Goal: Task Accomplishment & Management: Use online tool/utility

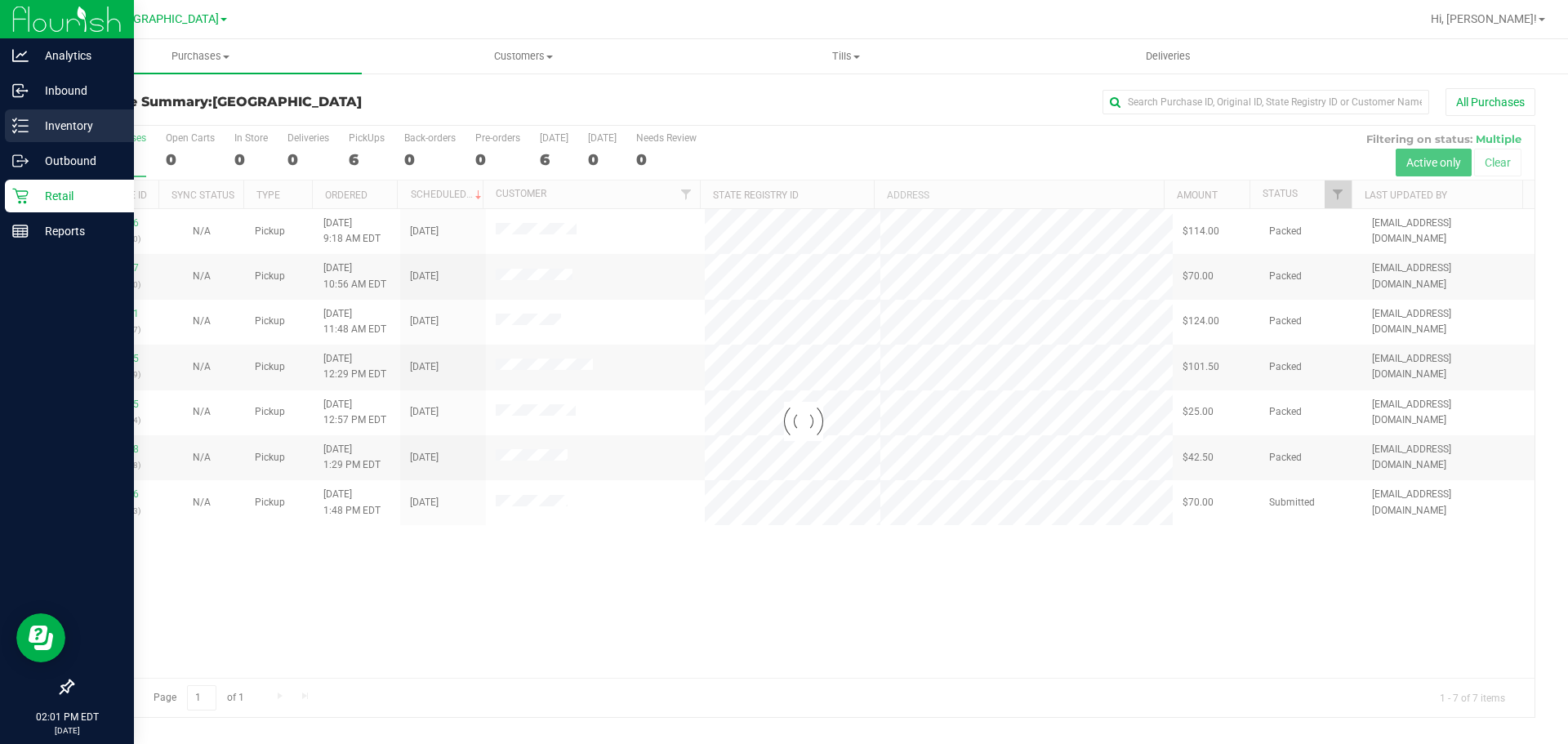
click at [58, 136] on div "Inventory" at bounding box center [69, 126] width 129 height 33
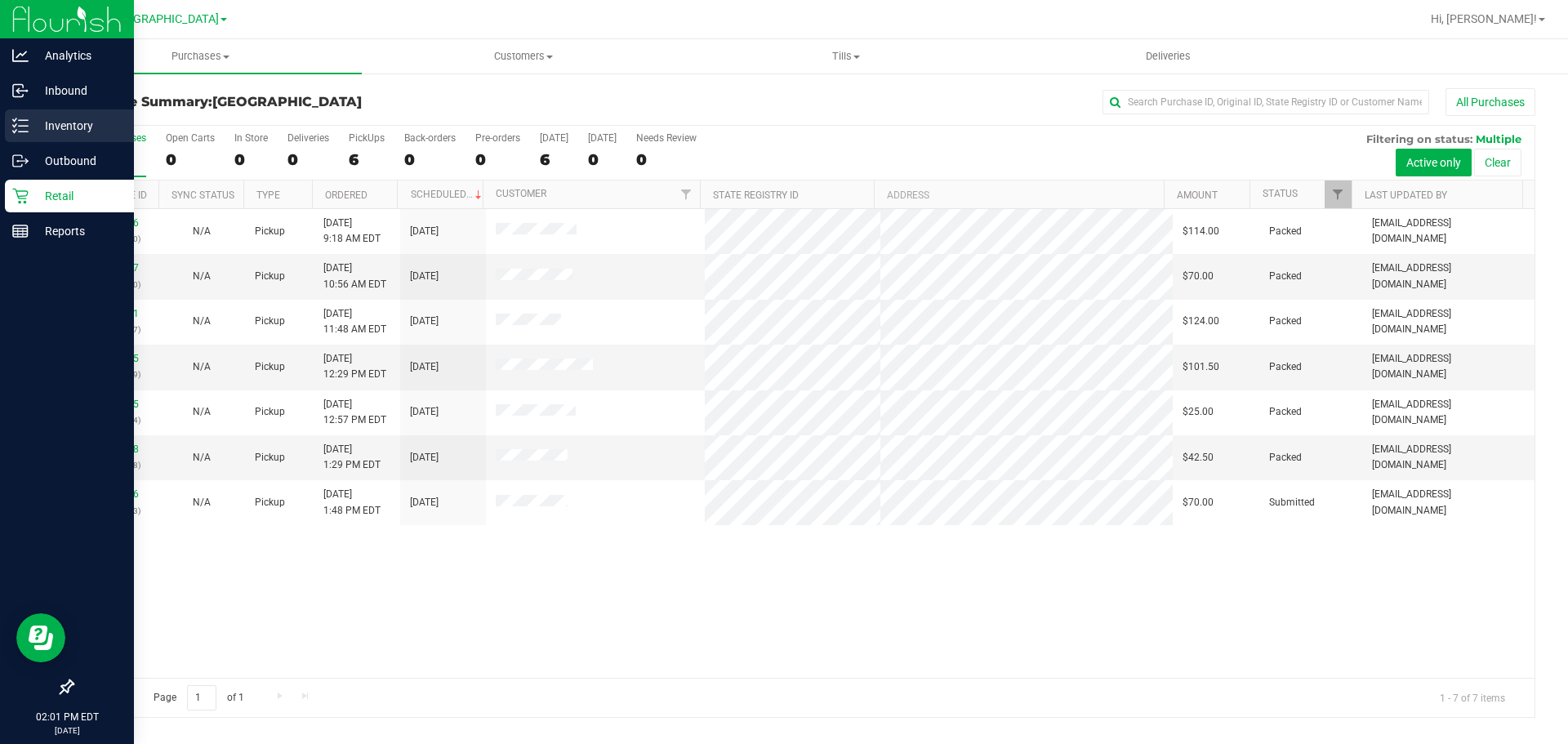
click at [0, 122] on link "Inventory" at bounding box center [67, 127] width 134 height 35
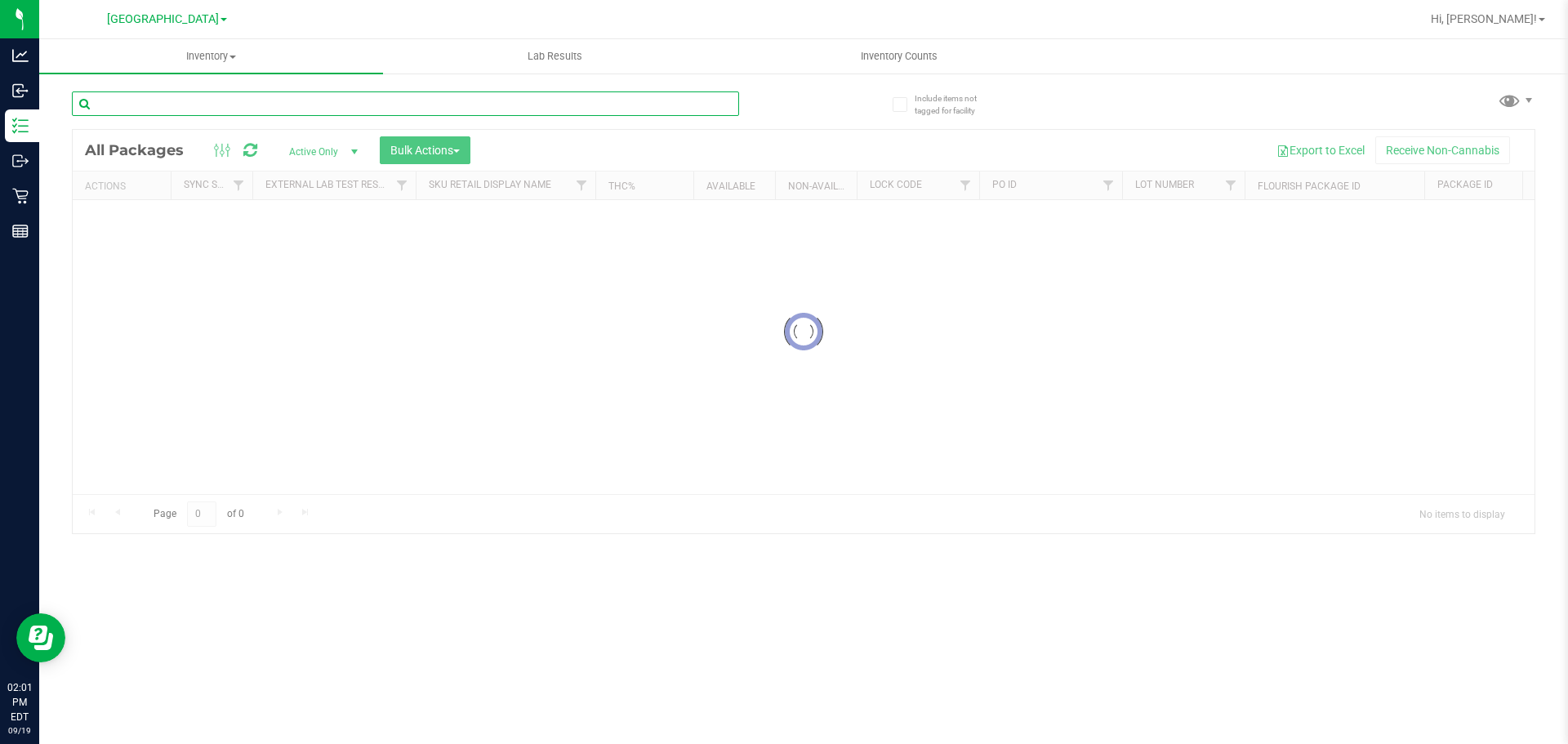
click at [173, 111] on input "text" at bounding box center [405, 103] width 667 height 24
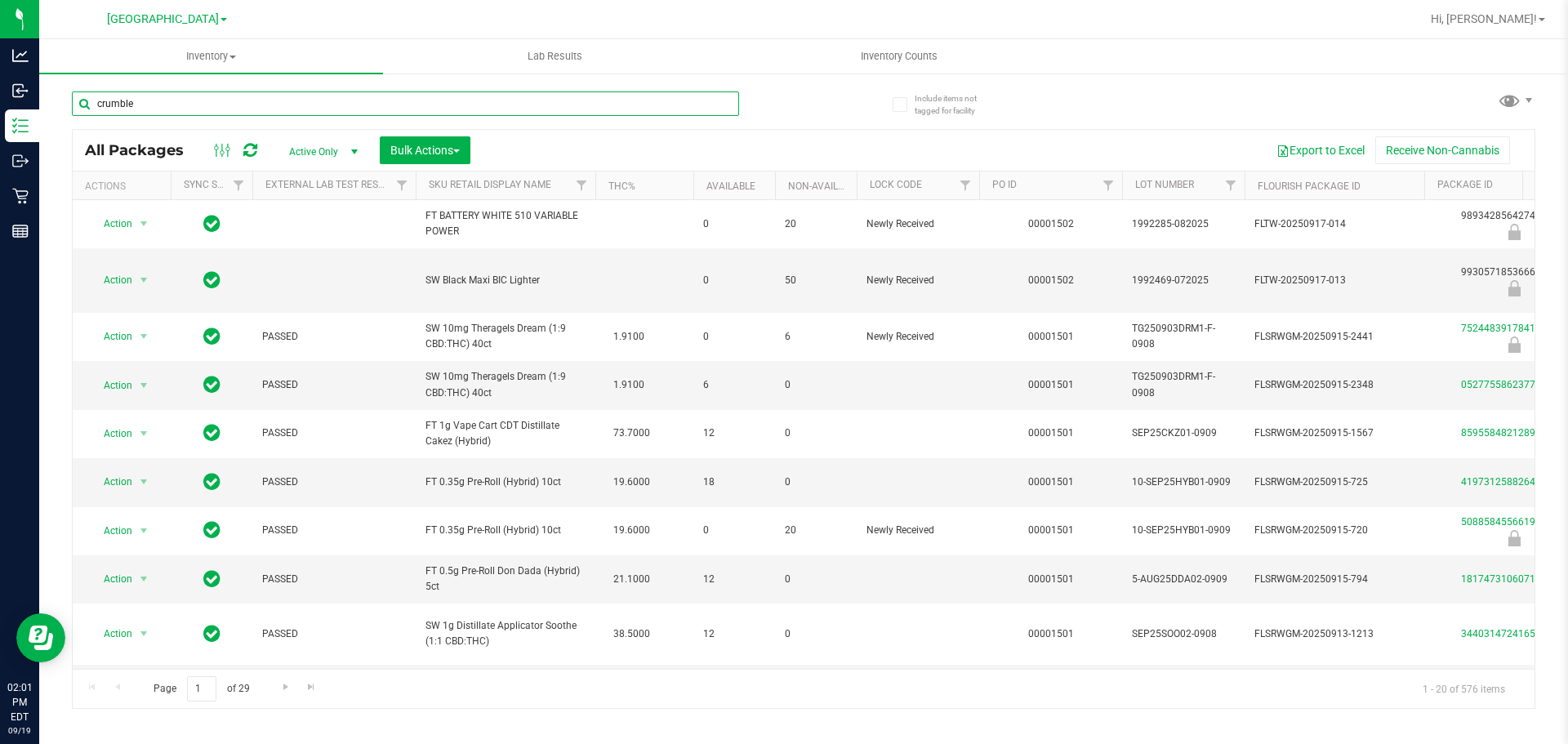
type input "crumble"
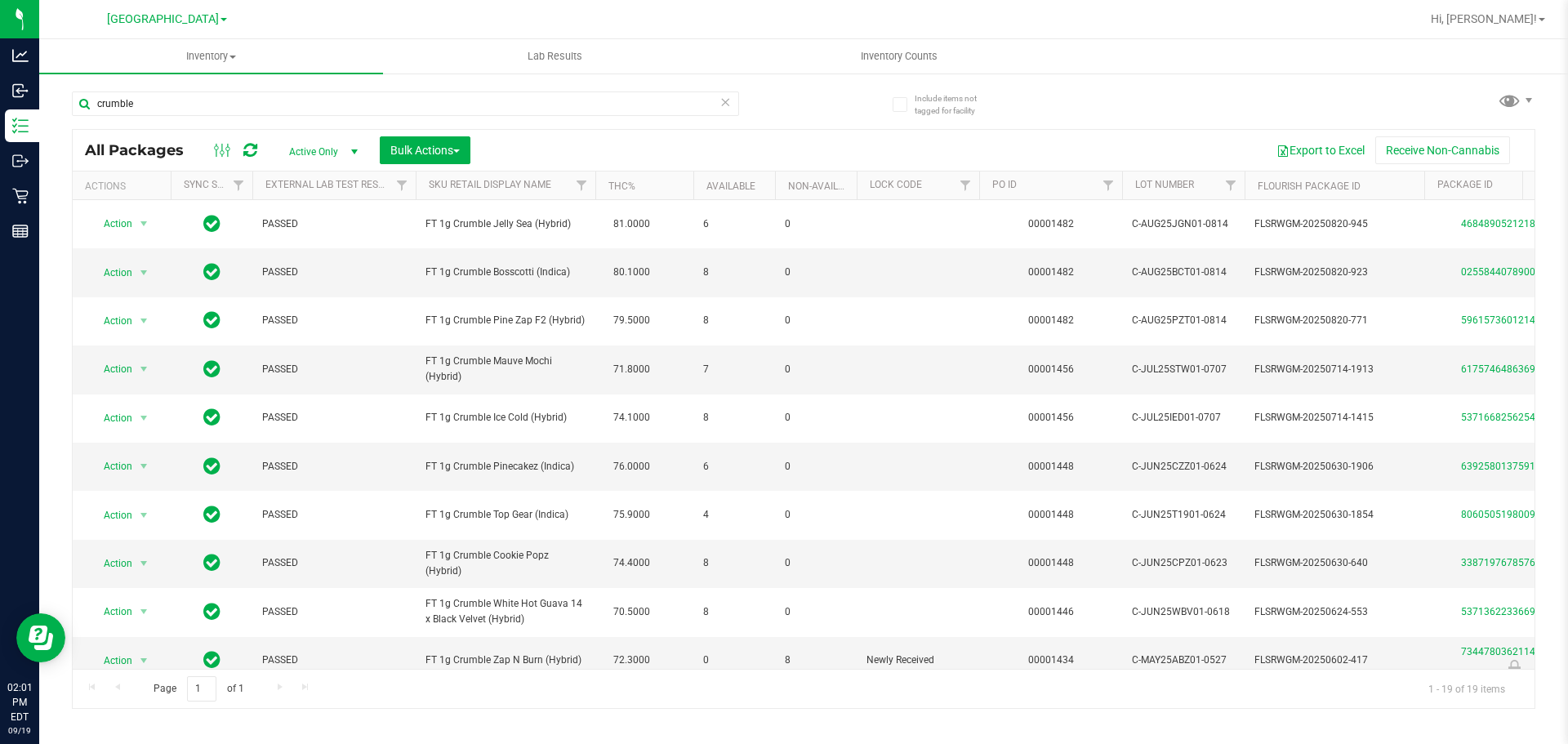
click at [467, 192] on th "Sku Retail Display Name" at bounding box center [505, 186] width 179 height 29
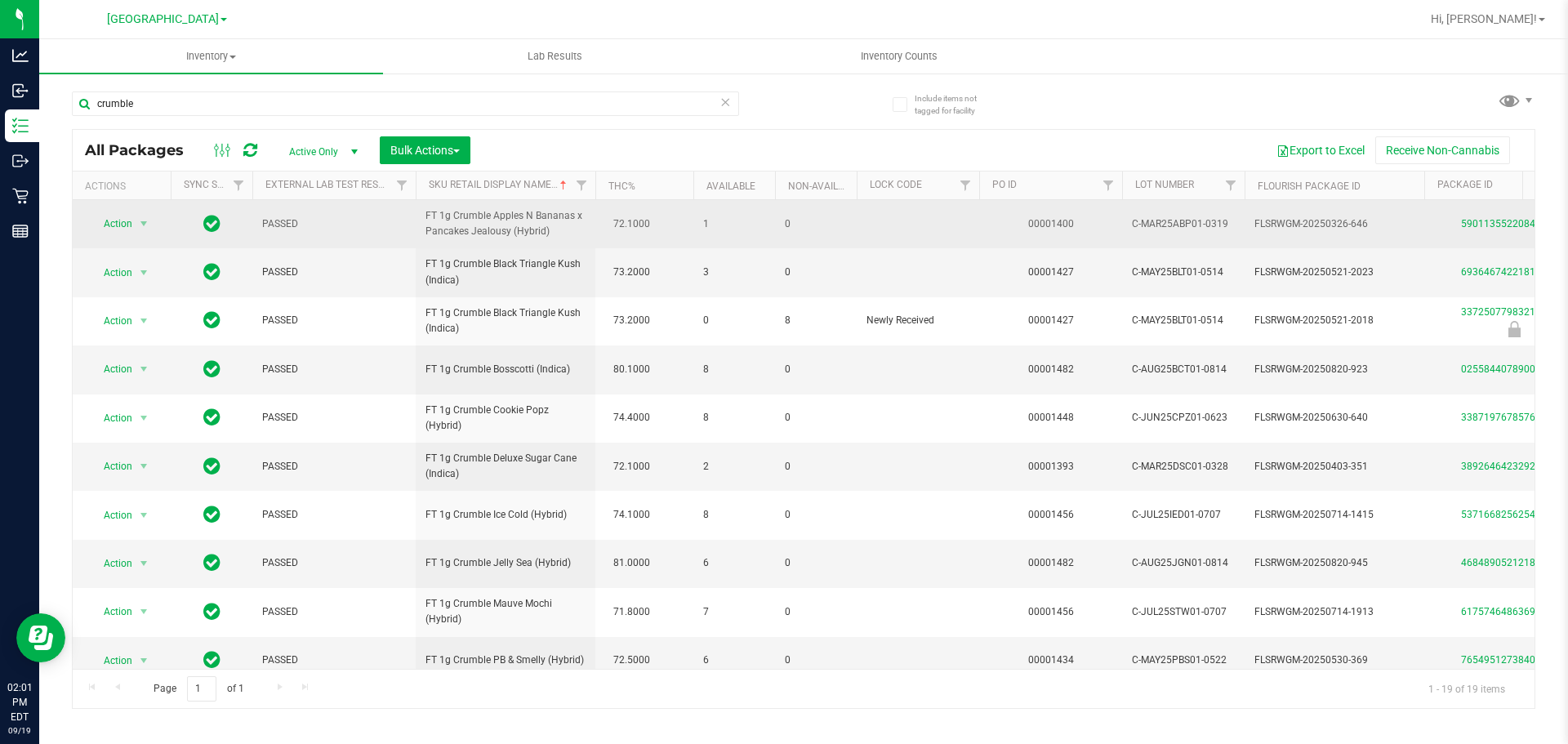
click at [1483, 217] on div "5901135522084867" at bounding box center [1514, 224] width 185 height 15
click at [1484, 218] on link "5901135522084867" at bounding box center [1506, 224] width 91 height 12
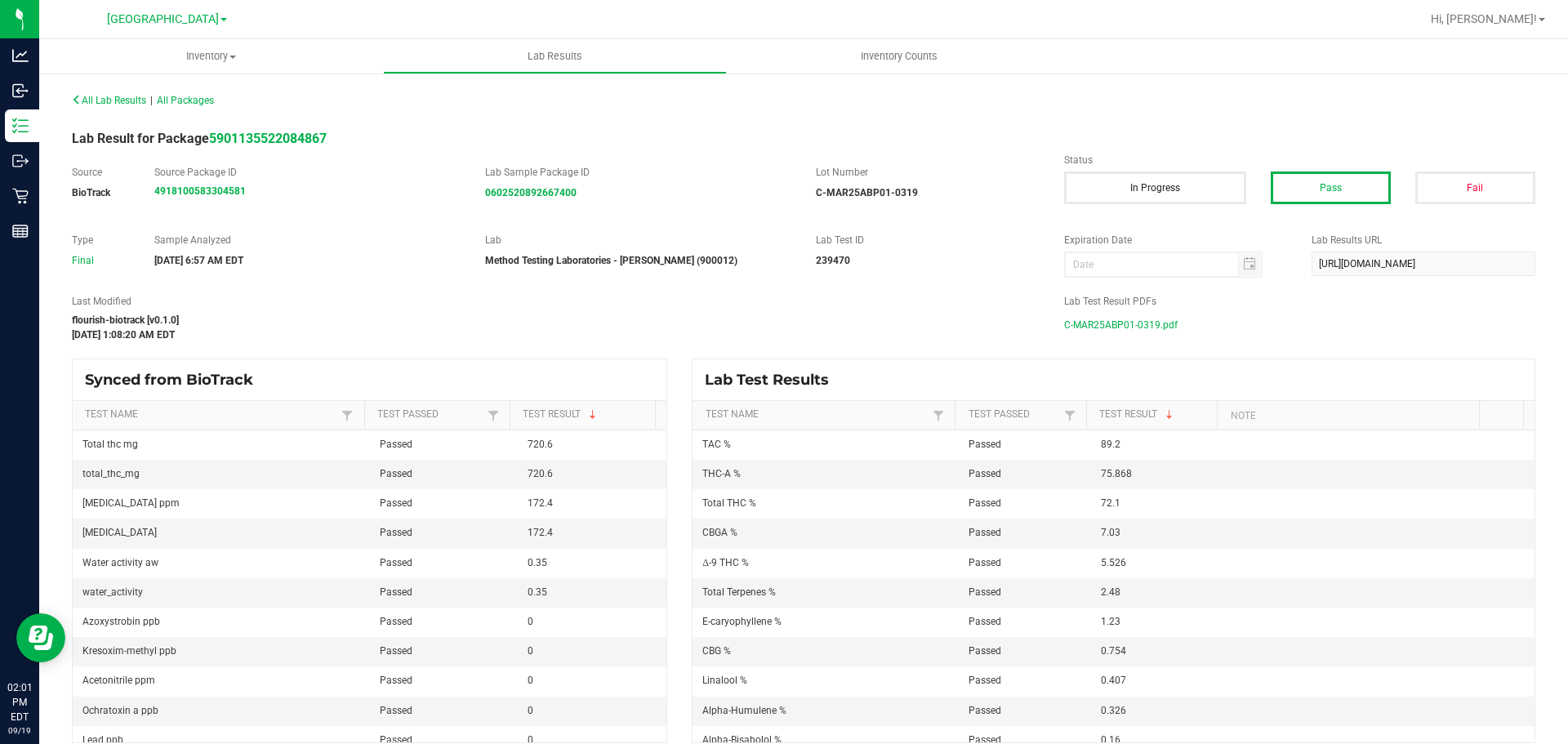
click at [1151, 327] on span "C-MAR25ABP01-0319.pdf" at bounding box center [1121, 324] width 113 height 24
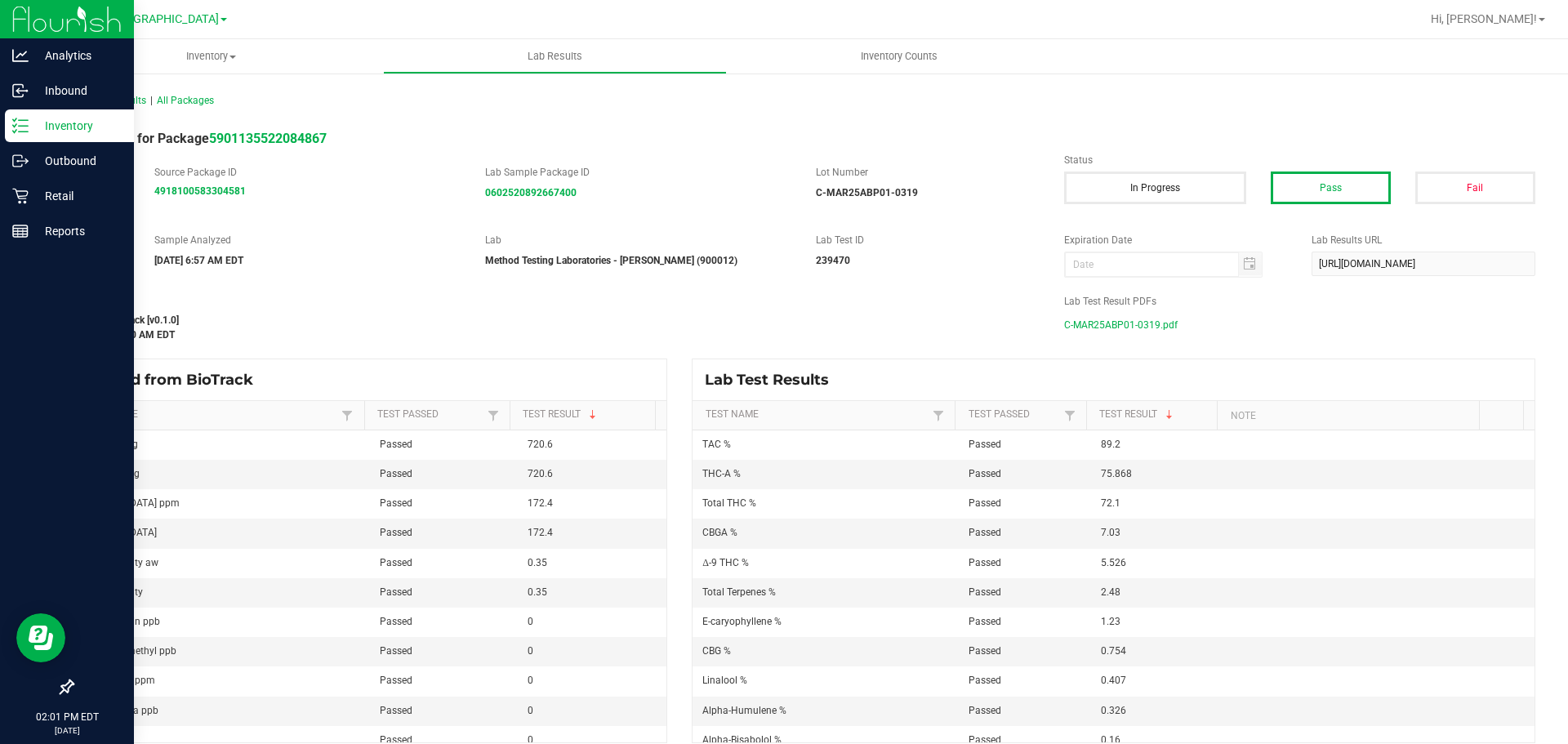
click at [29, 124] on p "Inventory" at bounding box center [78, 126] width 98 height 20
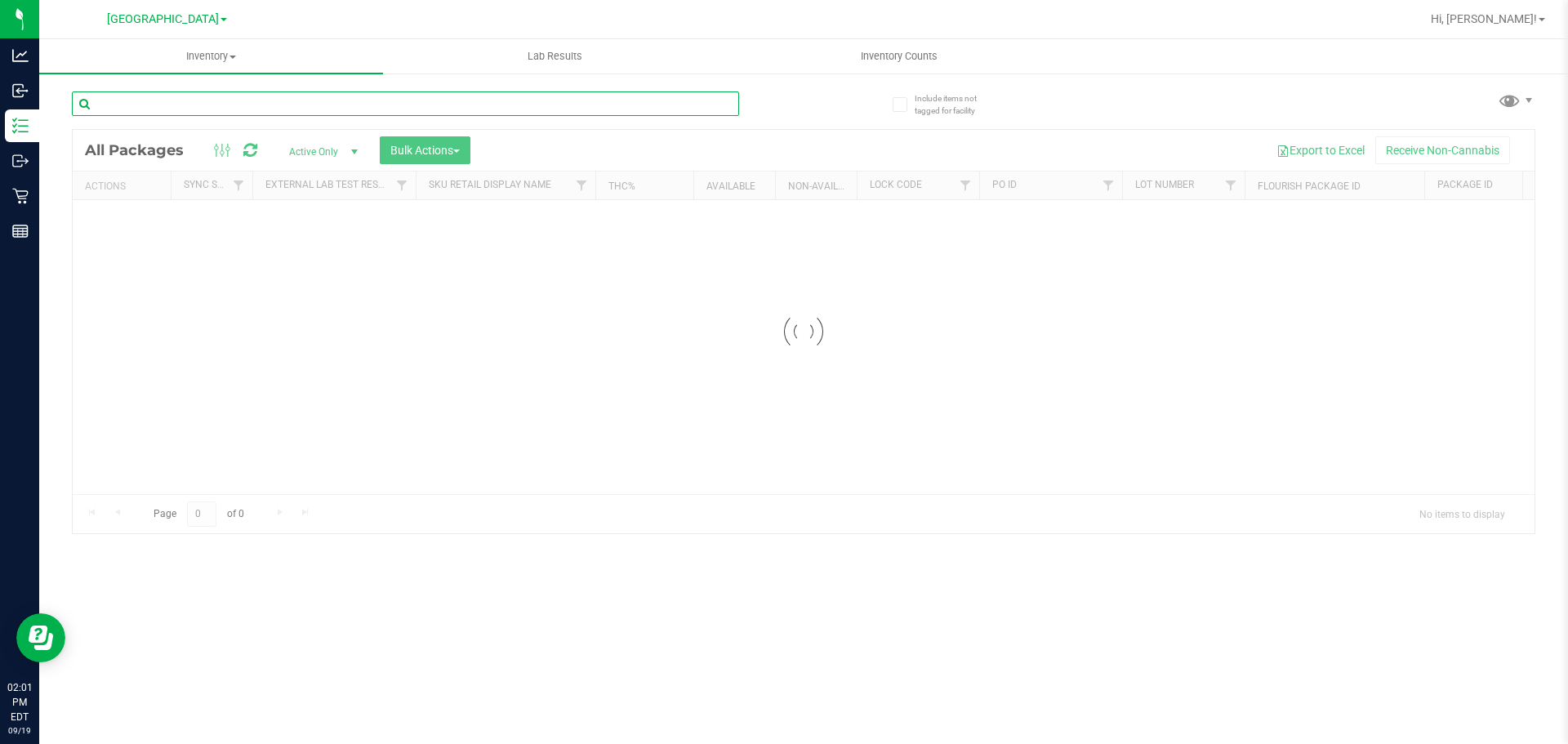
click at [166, 103] on div "Inventory All packages All inventory Waste log Create inventory Lab Results Inv…" at bounding box center [803, 391] width 1528 height 705
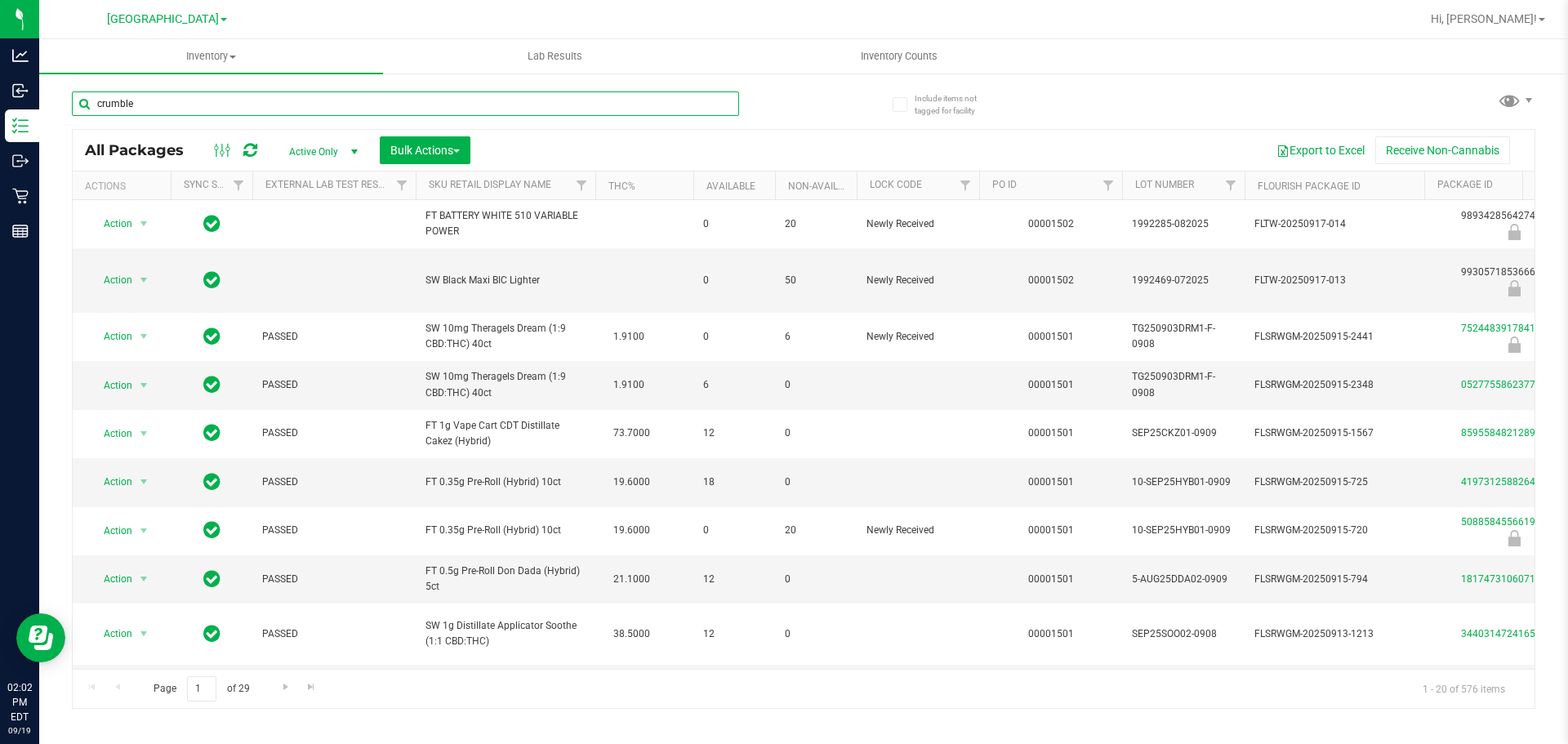
type input "crumble"
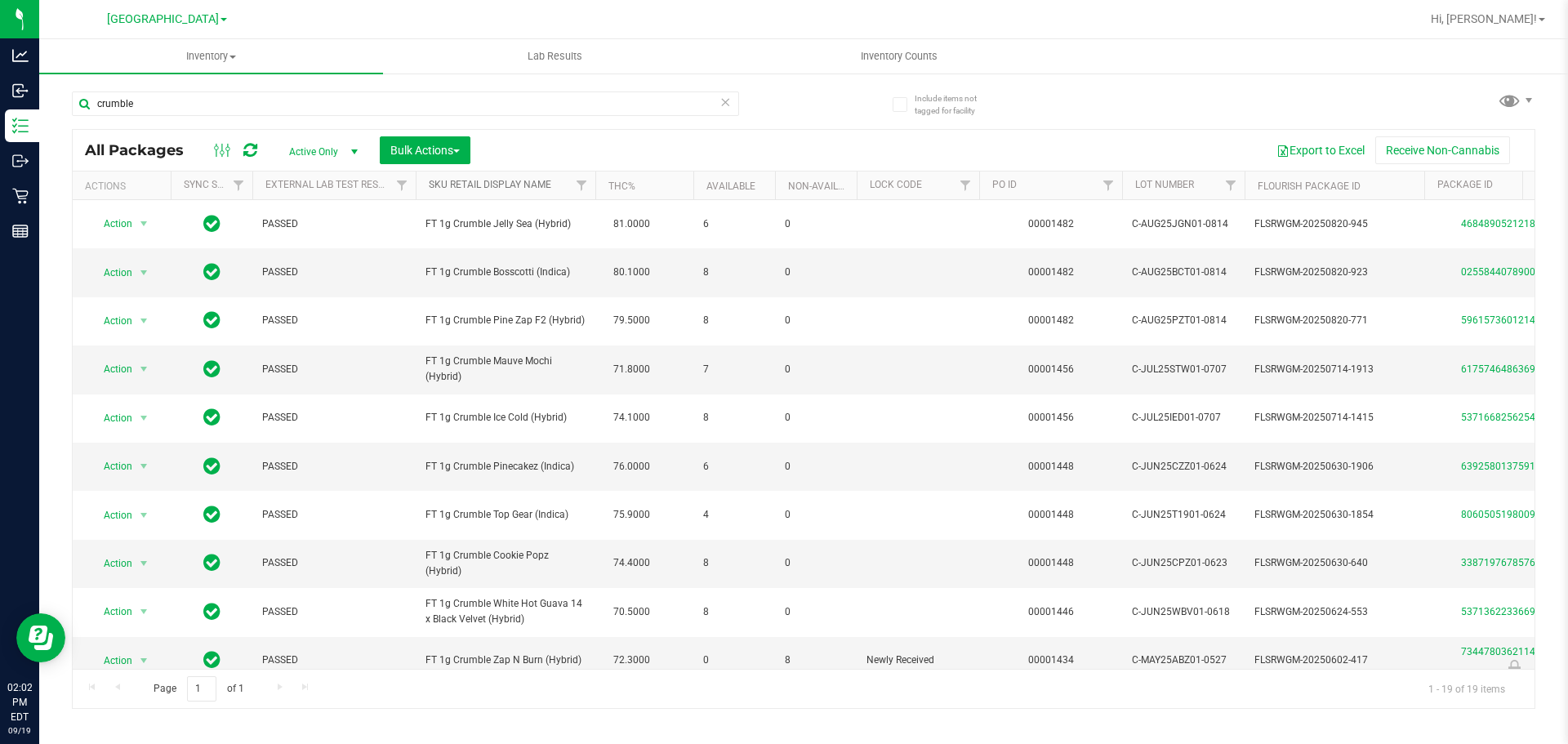
click at [480, 187] on link "Sku Retail Display Name" at bounding box center [489, 184] width 122 height 12
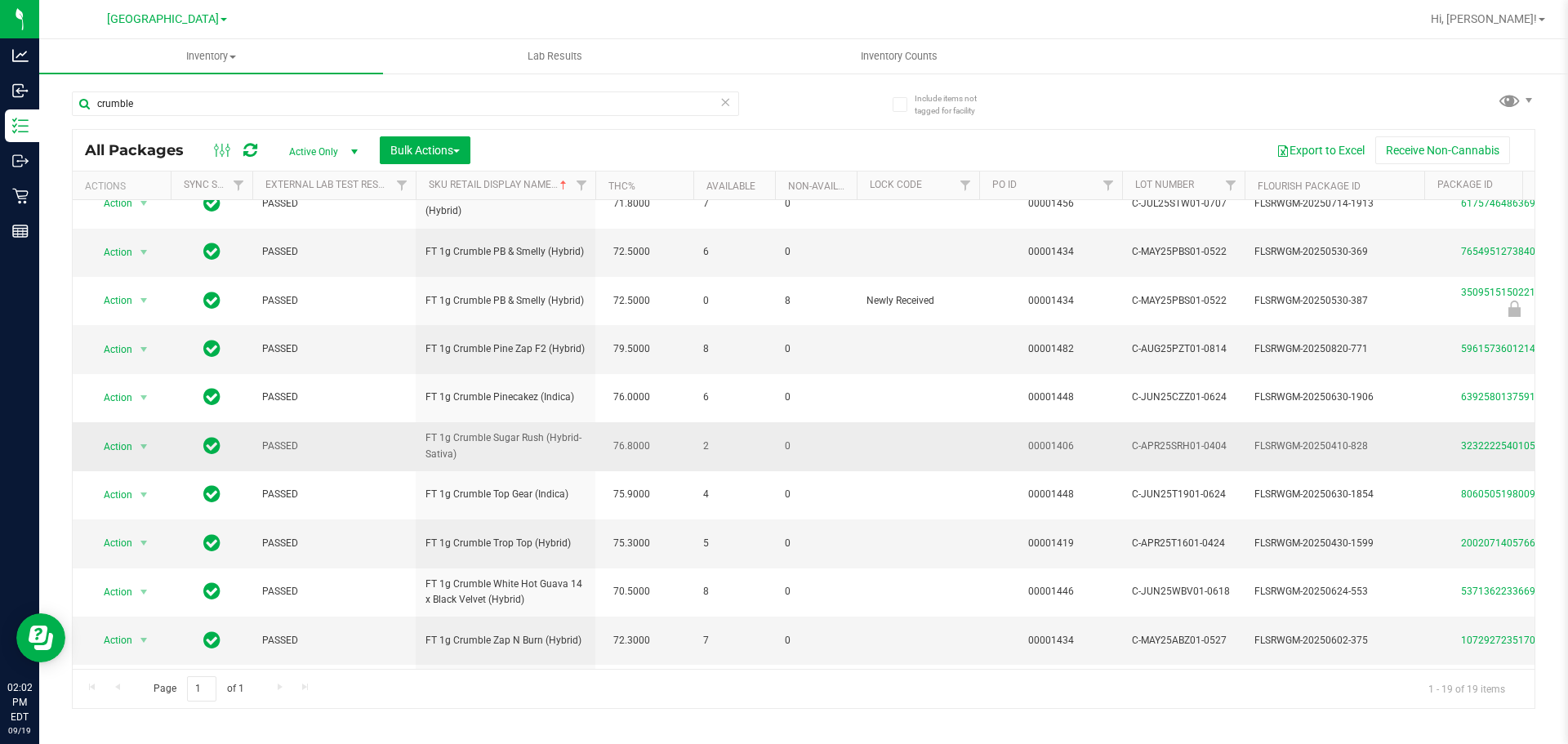
scroll to position [0, 479]
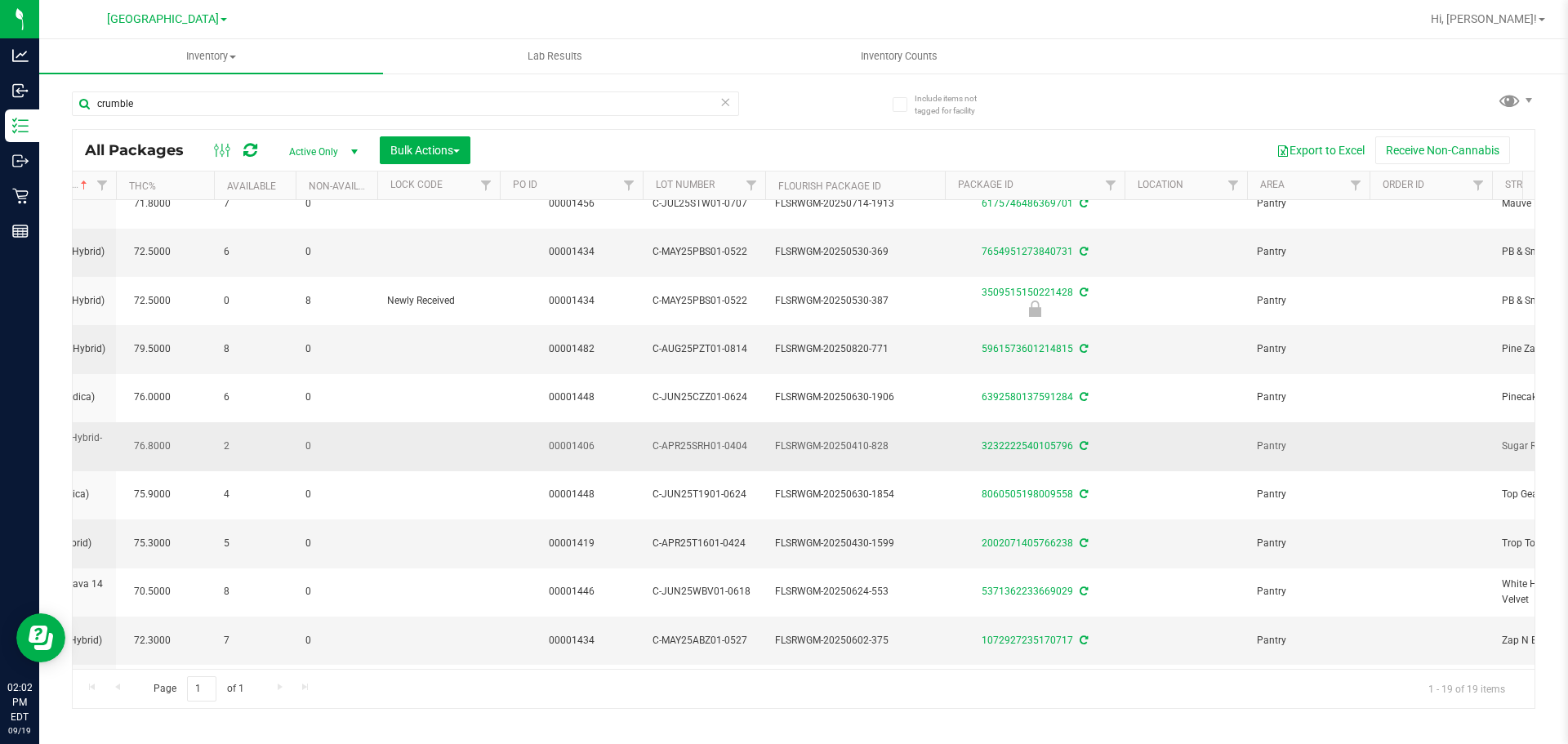
drag, startPoint x: 792, startPoint y: 440, endPoint x: 897, endPoint y: 439, distance: 105.0
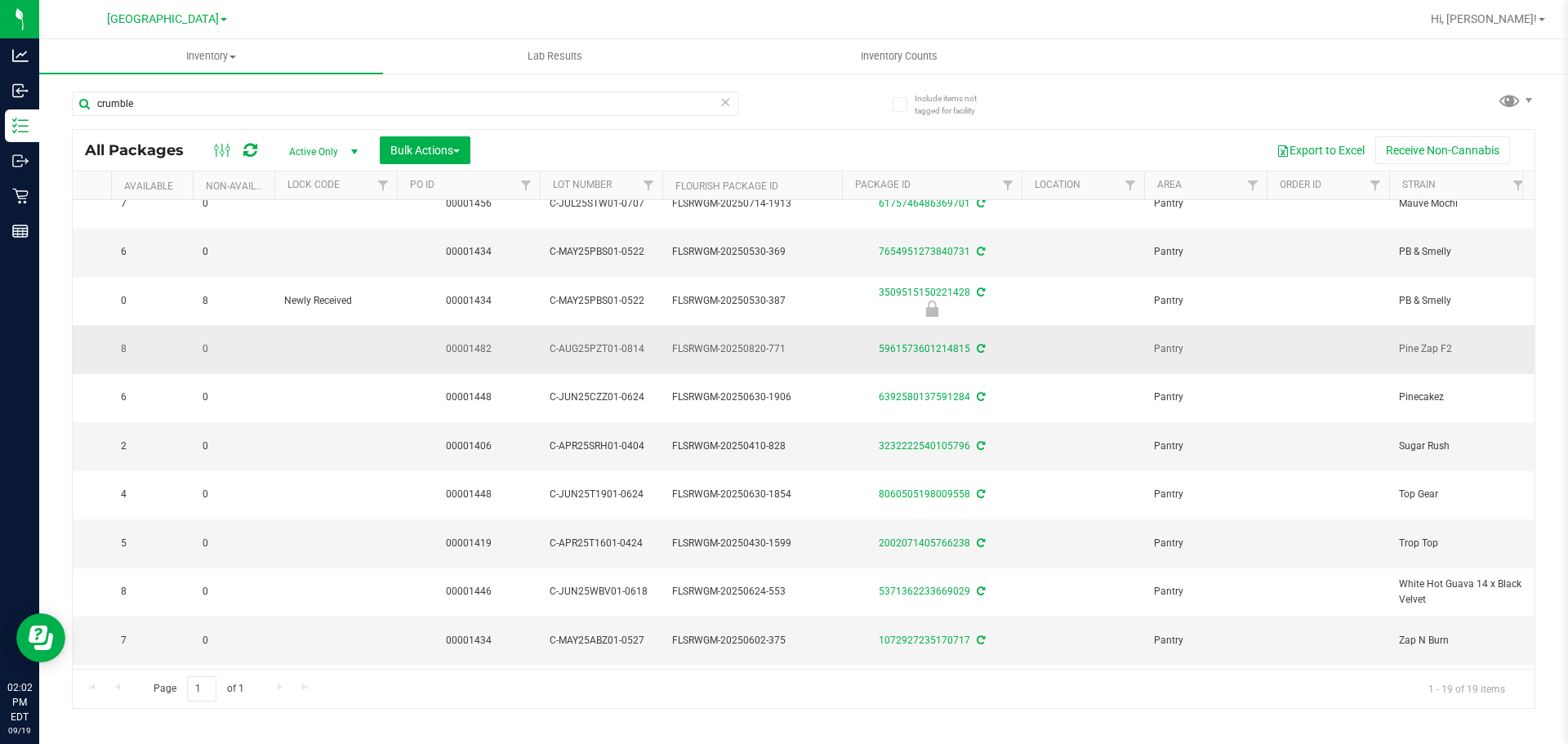
scroll to position [0, 0]
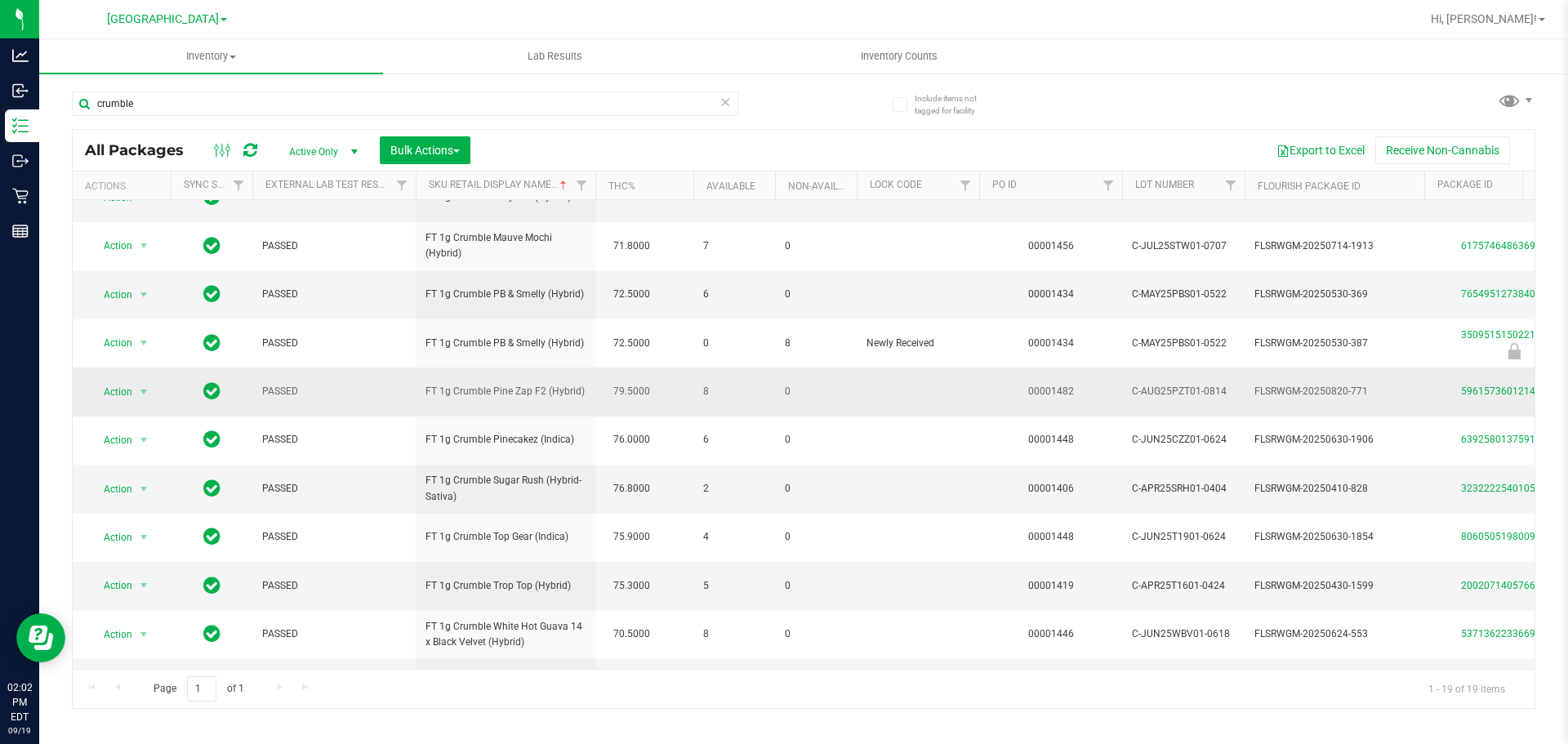
drag, startPoint x: 758, startPoint y: 425, endPoint x: 343, endPoint y: 378, distance: 417.7
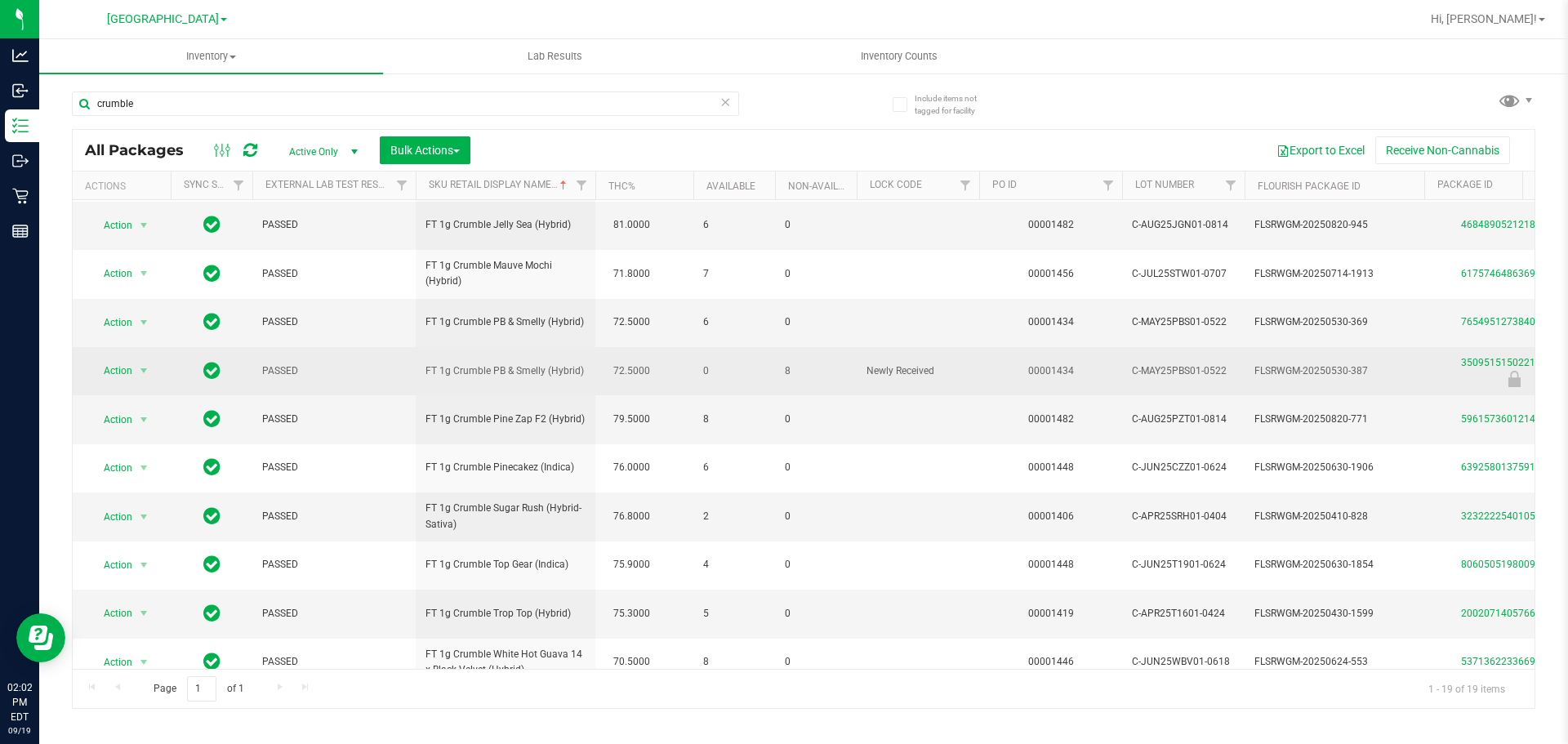
drag, startPoint x: 498, startPoint y: 375, endPoint x: 343, endPoint y: 381, distance: 155.1
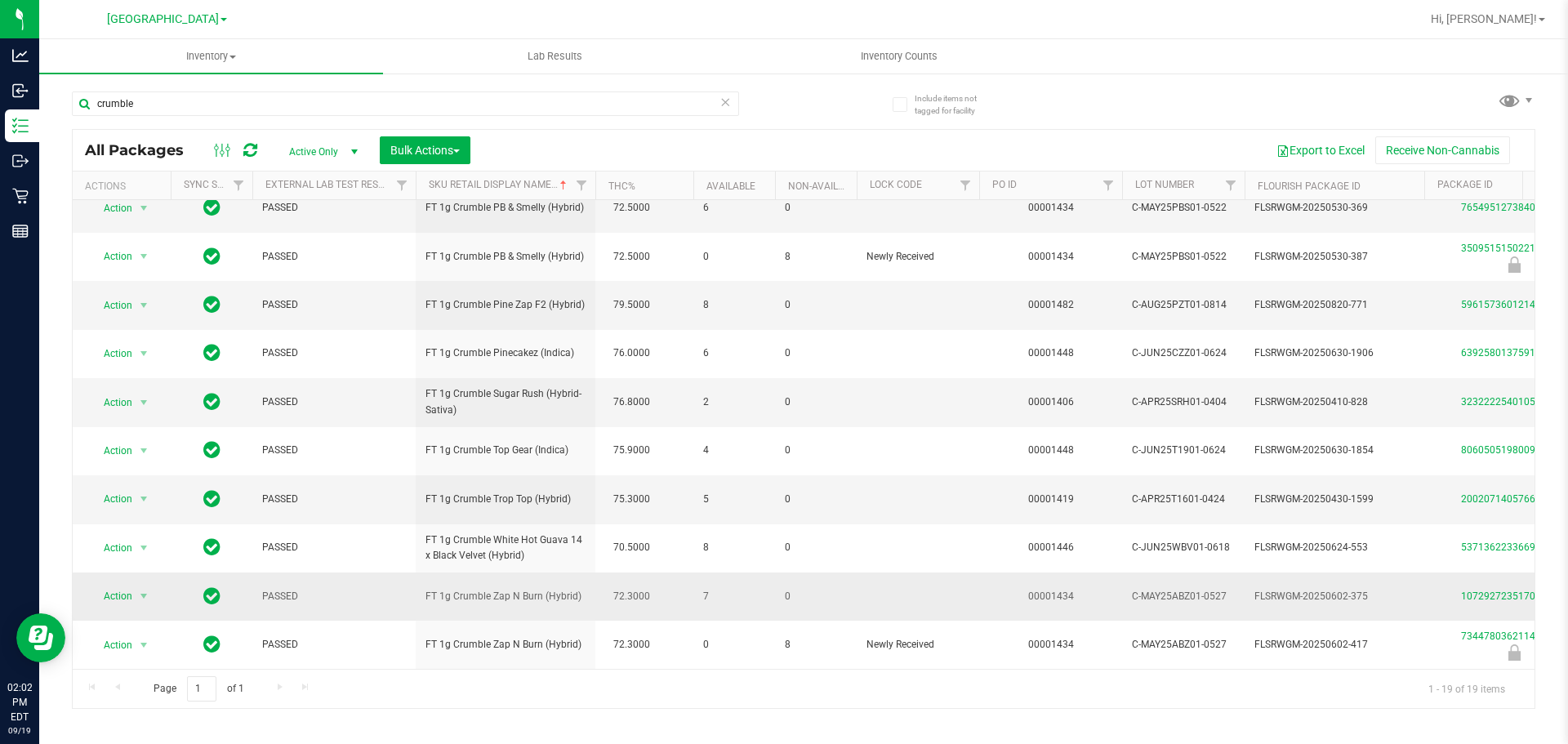
scroll to position [0, 14]
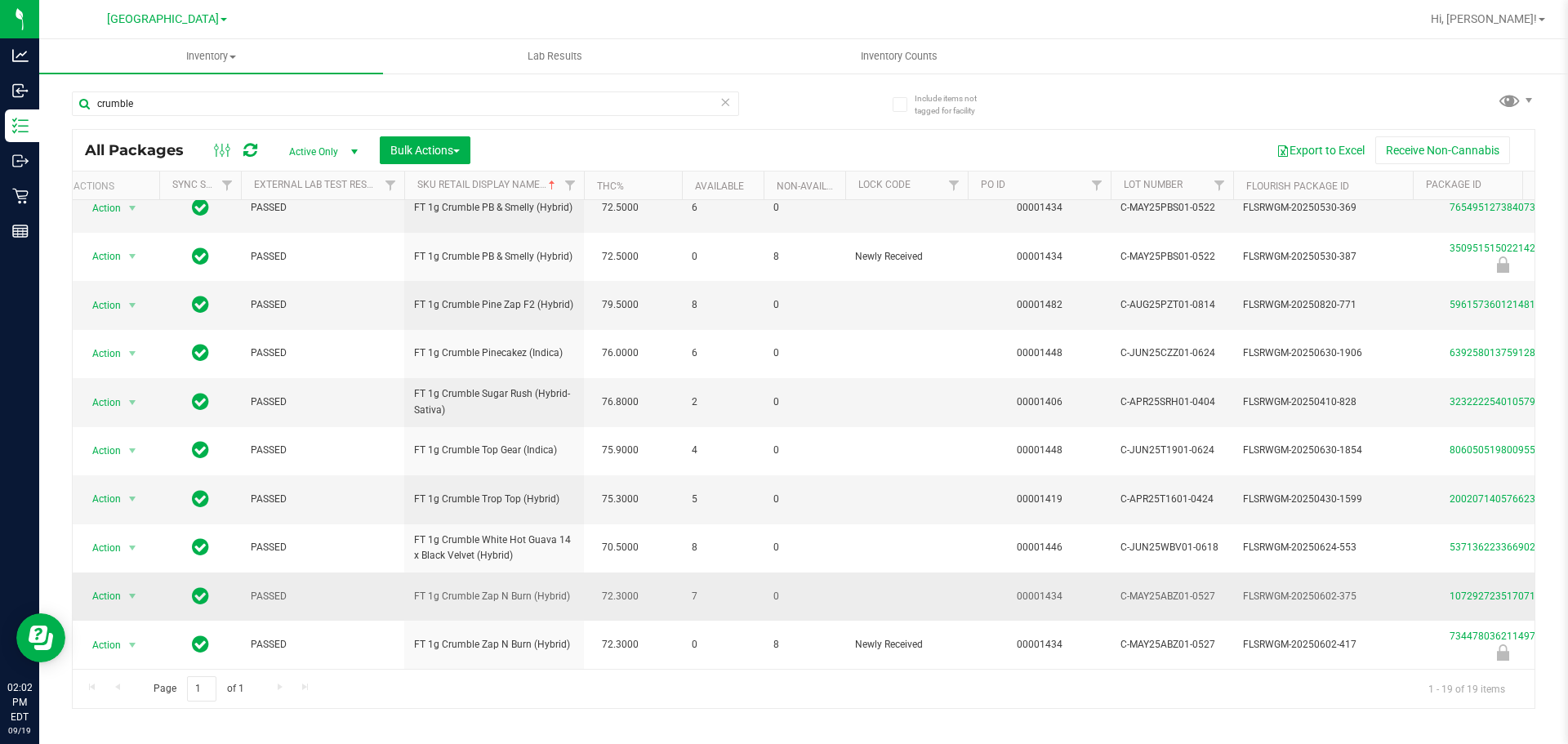
drag, startPoint x: 1278, startPoint y: 605, endPoint x: 1308, endPoint y: 604, distance: 30.0
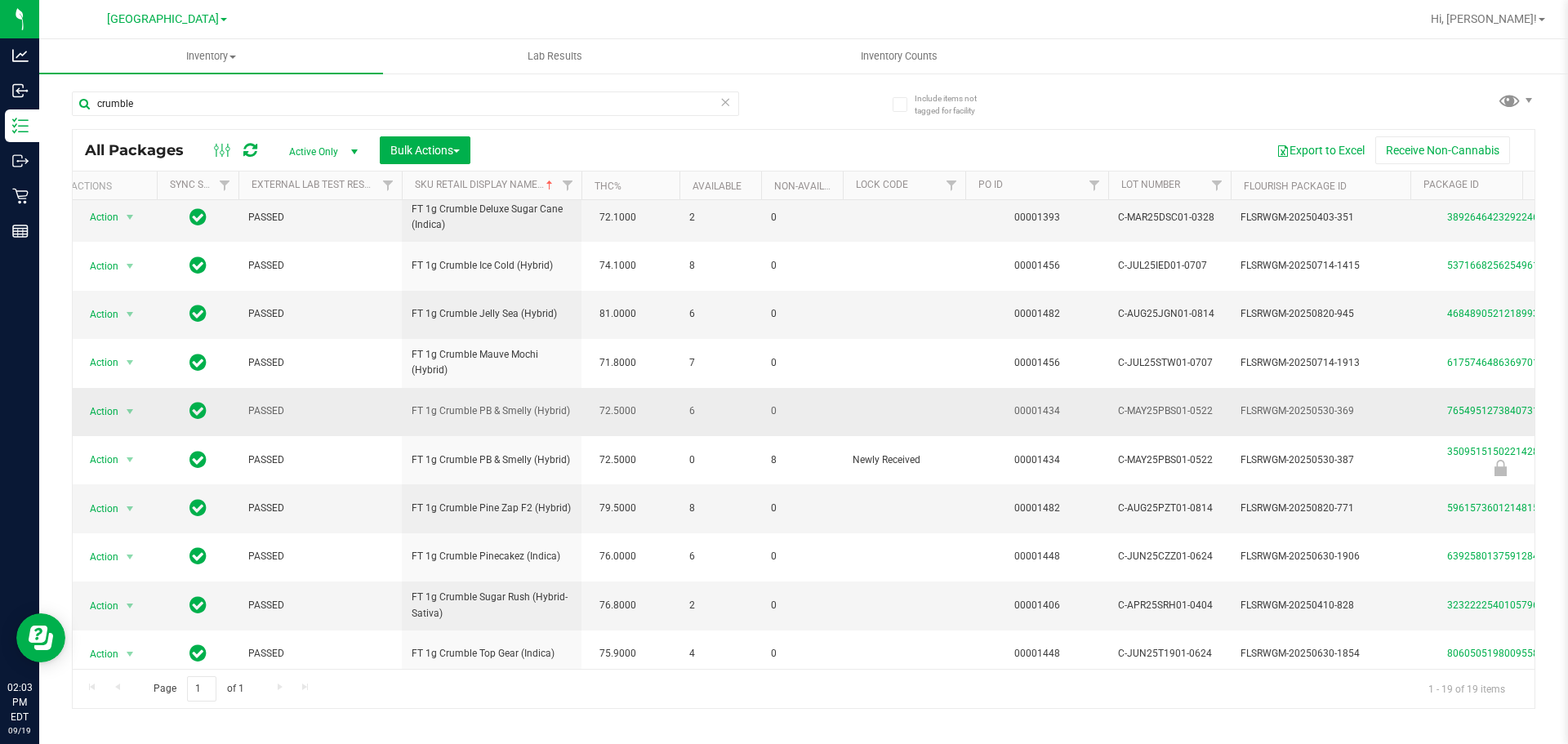
scroll to position [219, 14]
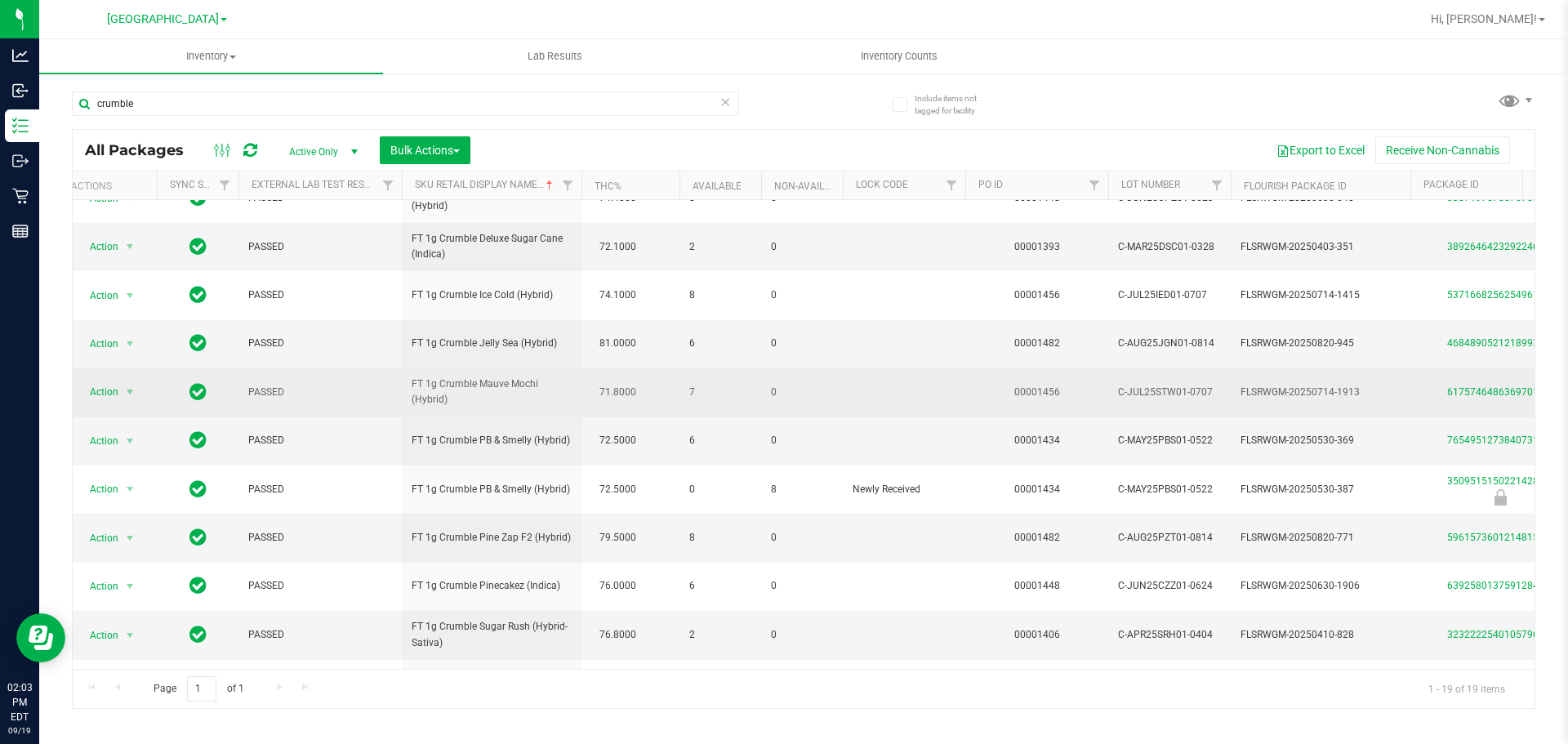
drag, startPoint x: 1364, startPoint y: 382, endPoint x: 1376, endPoint y: 382, distance: 12.0
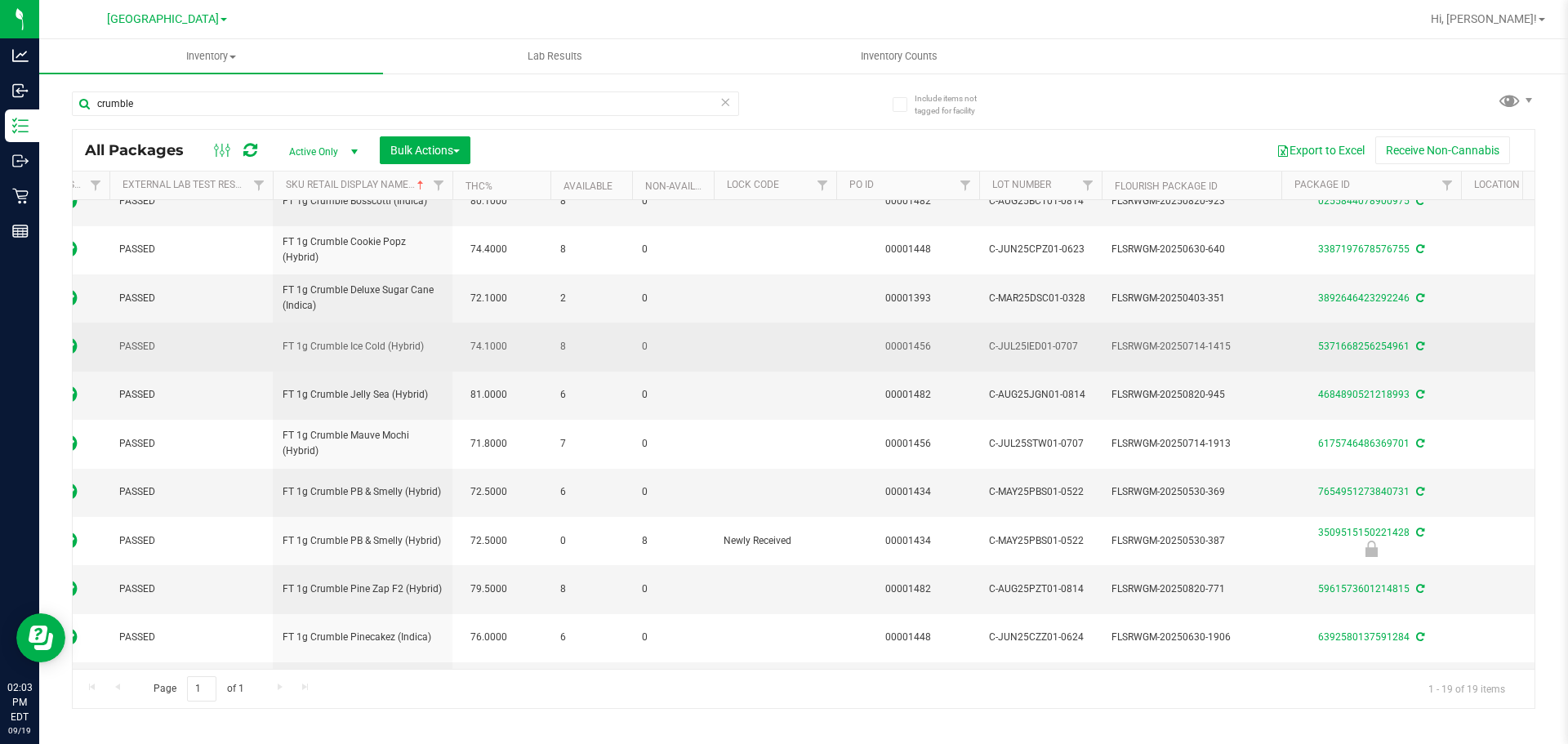
scroll to position [0, 167]
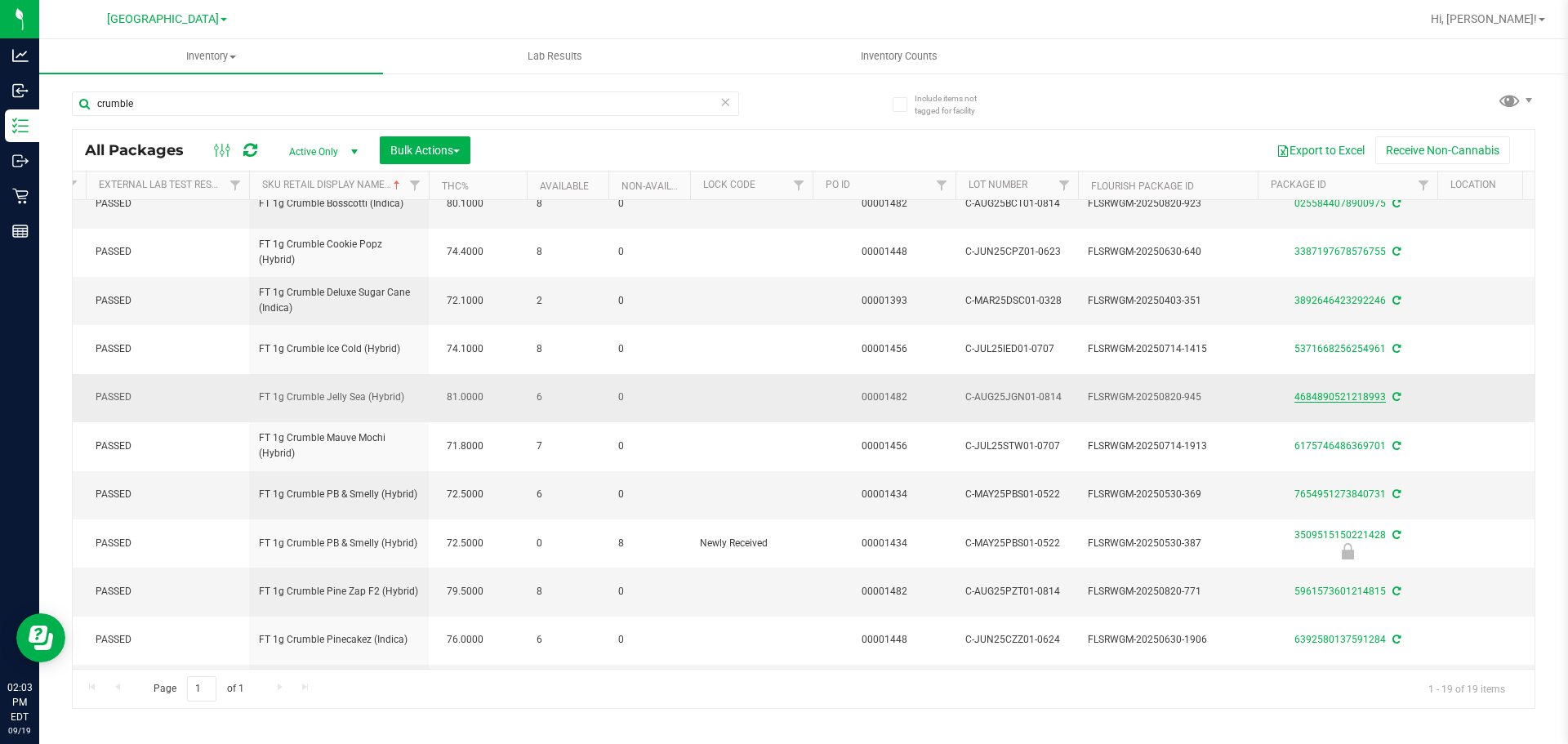
click at [1334, 396] on link "4684890521218993" at bounding box center [1340, 397] width 91 height 12
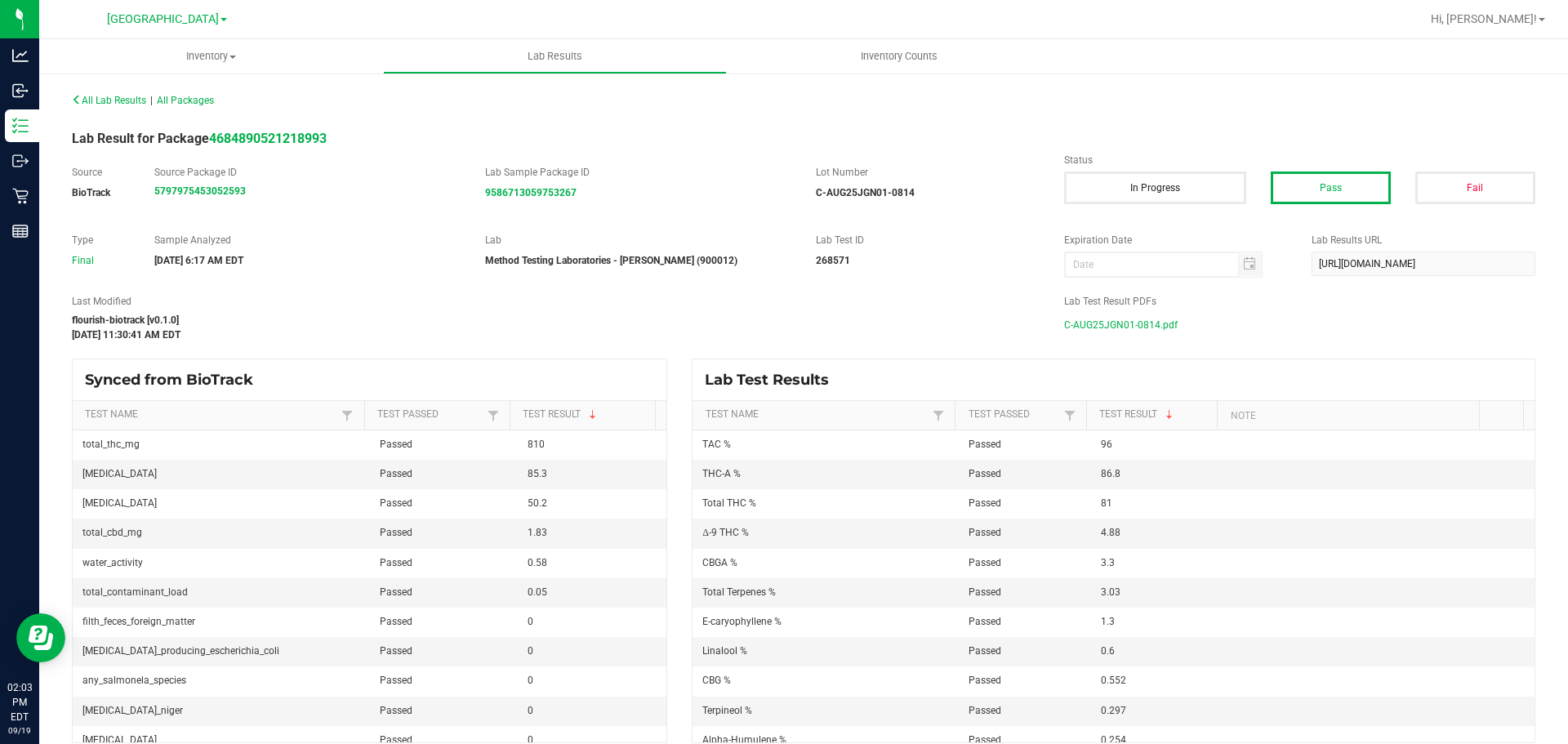
click at [1092, 323] on span "C-AUG25JGN01-0814.pdf" at bounding box center [1121, 324] width 113 height 24
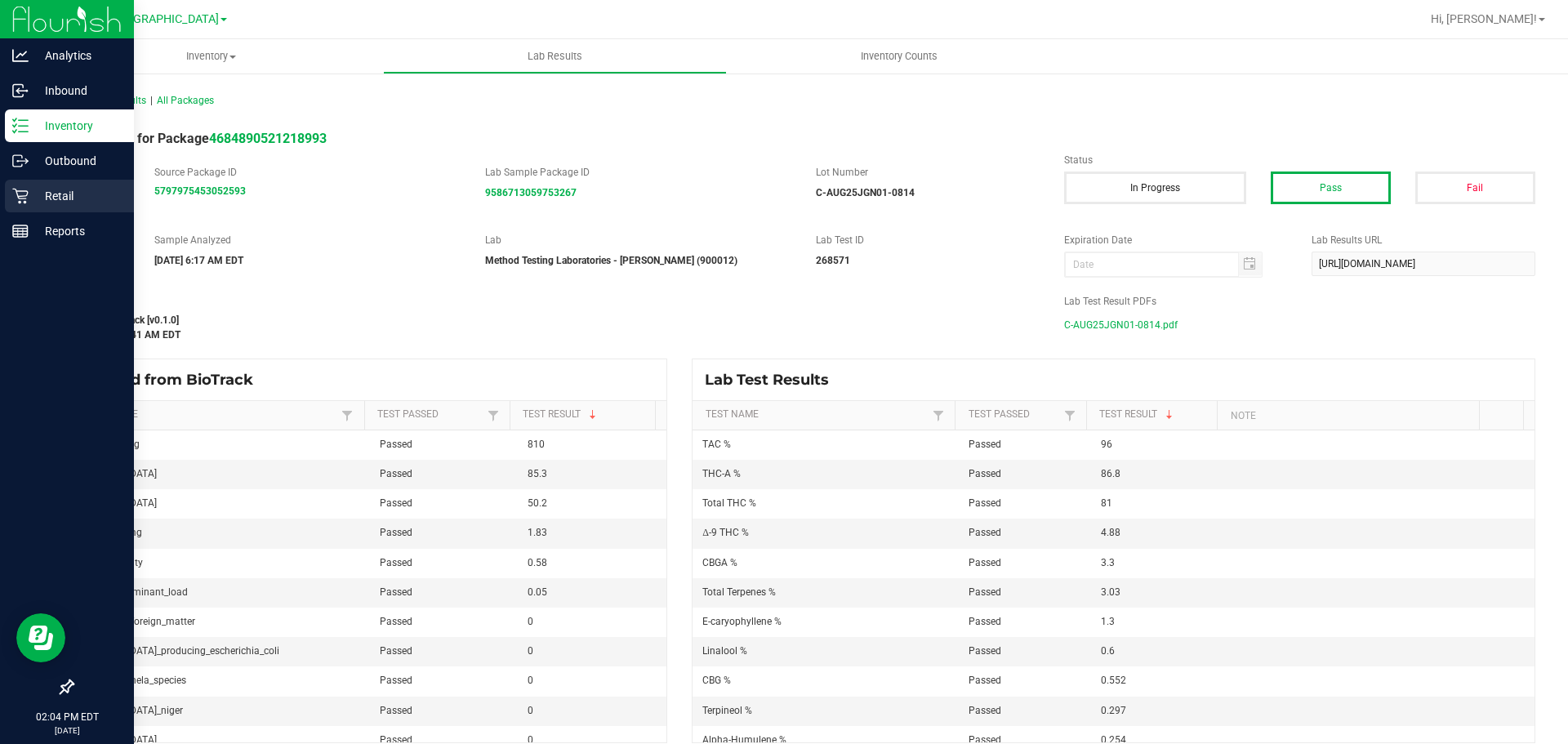
click at [63, 192] on p "Retail" at bounding box center [78, 197] width 98 height 20
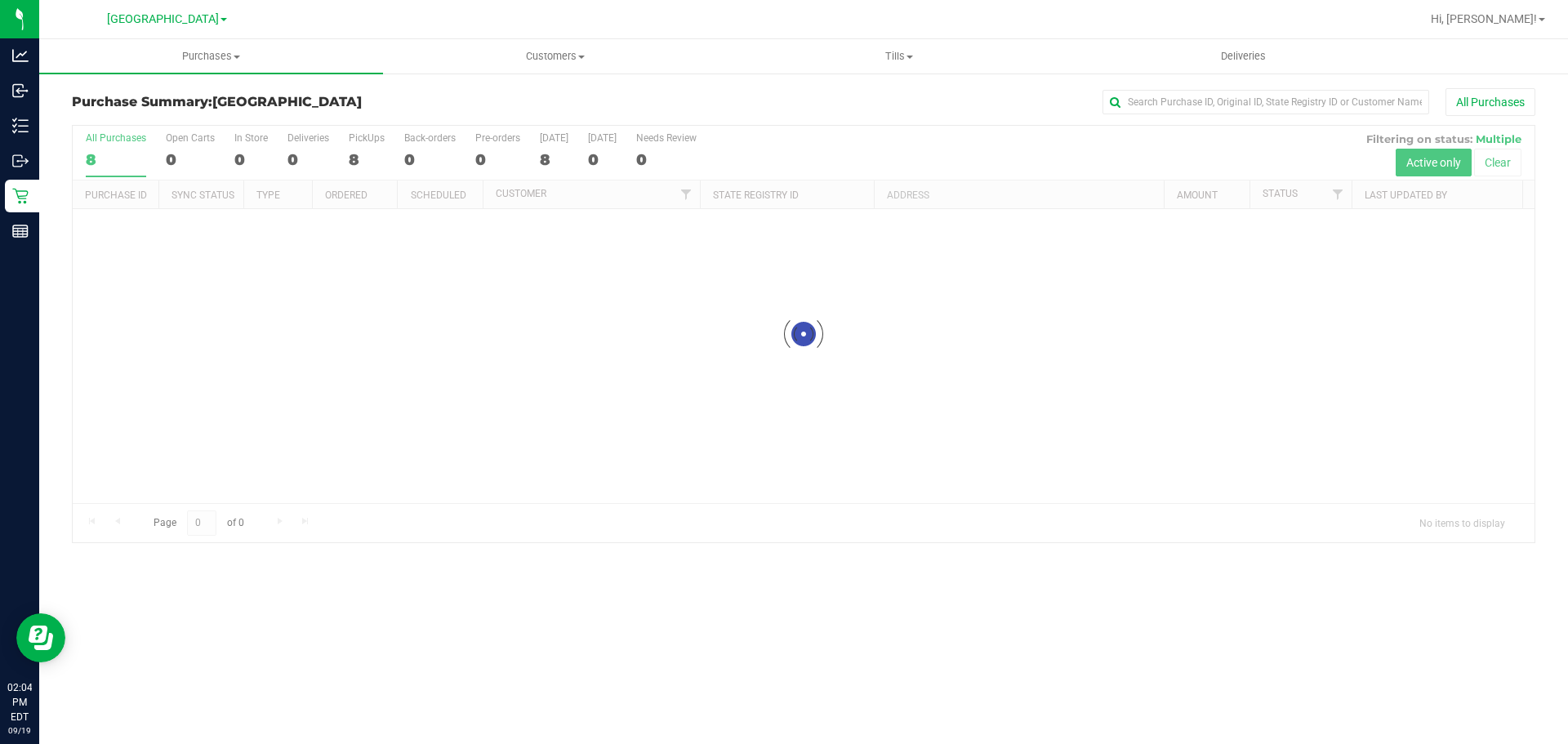
drag, startPoint x: 1011, startPoint y: 149, endPoint x: 287, endPoint y: 111, distance: 725.0
click at [301, 118] on div "Purchase Summary: South Tampa WC All Purchases Loading... All Purchases 8 Open …" at bounding box center [803, 315] width 1463 height 455
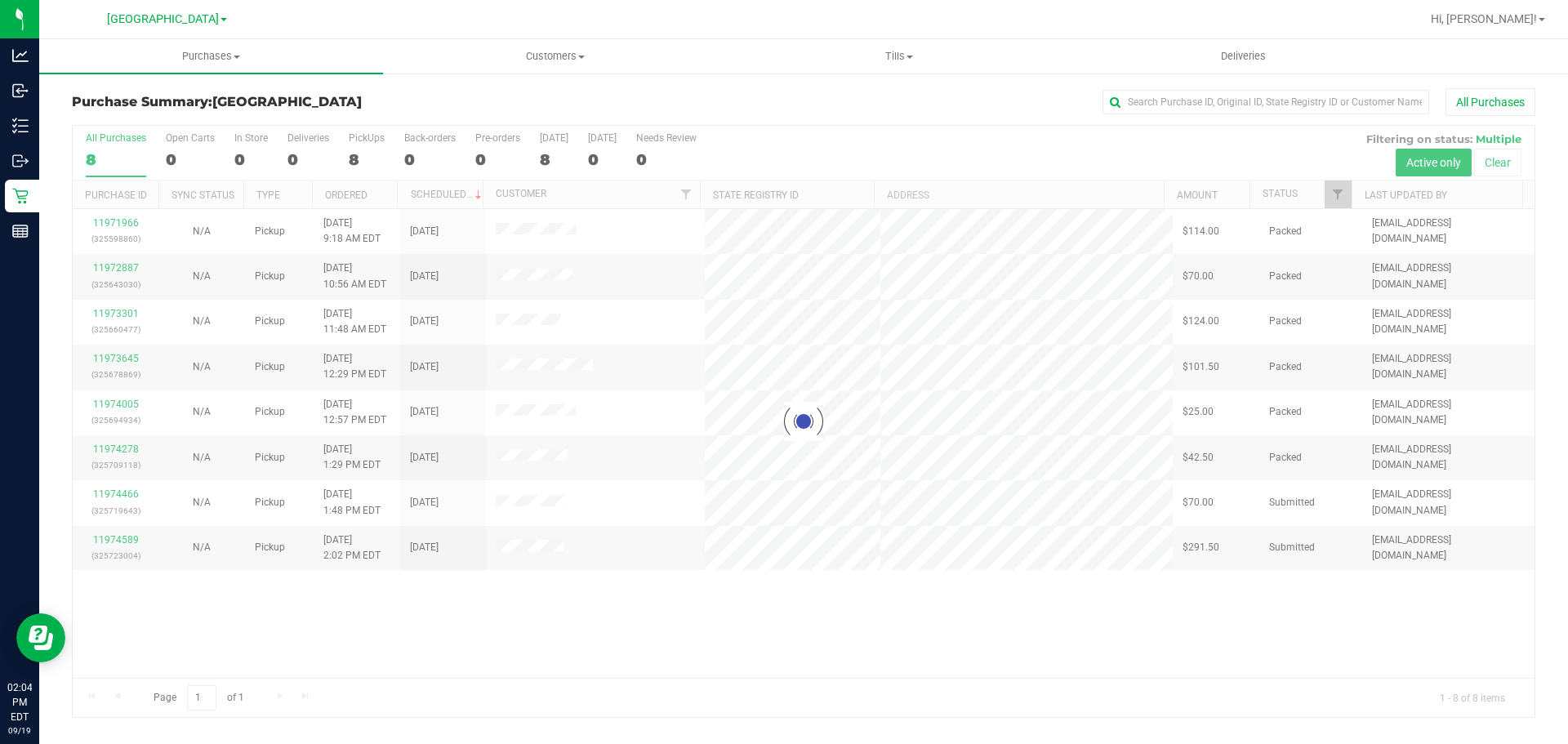
drag, startPoint x: 164, startPoint y: 94, endPoint x: 688, endPoint y: 157, distance: 527.8
click at [688, 157] on div "Purchase Summary: South Tampa WC All Purchases Loading... All Purchases 8 Open …" at bounding box center [803, 402] width 1463 height 630
click at [720, 107] on div "All Purchases" at bounding box center [1046, 101] width 976 height 28
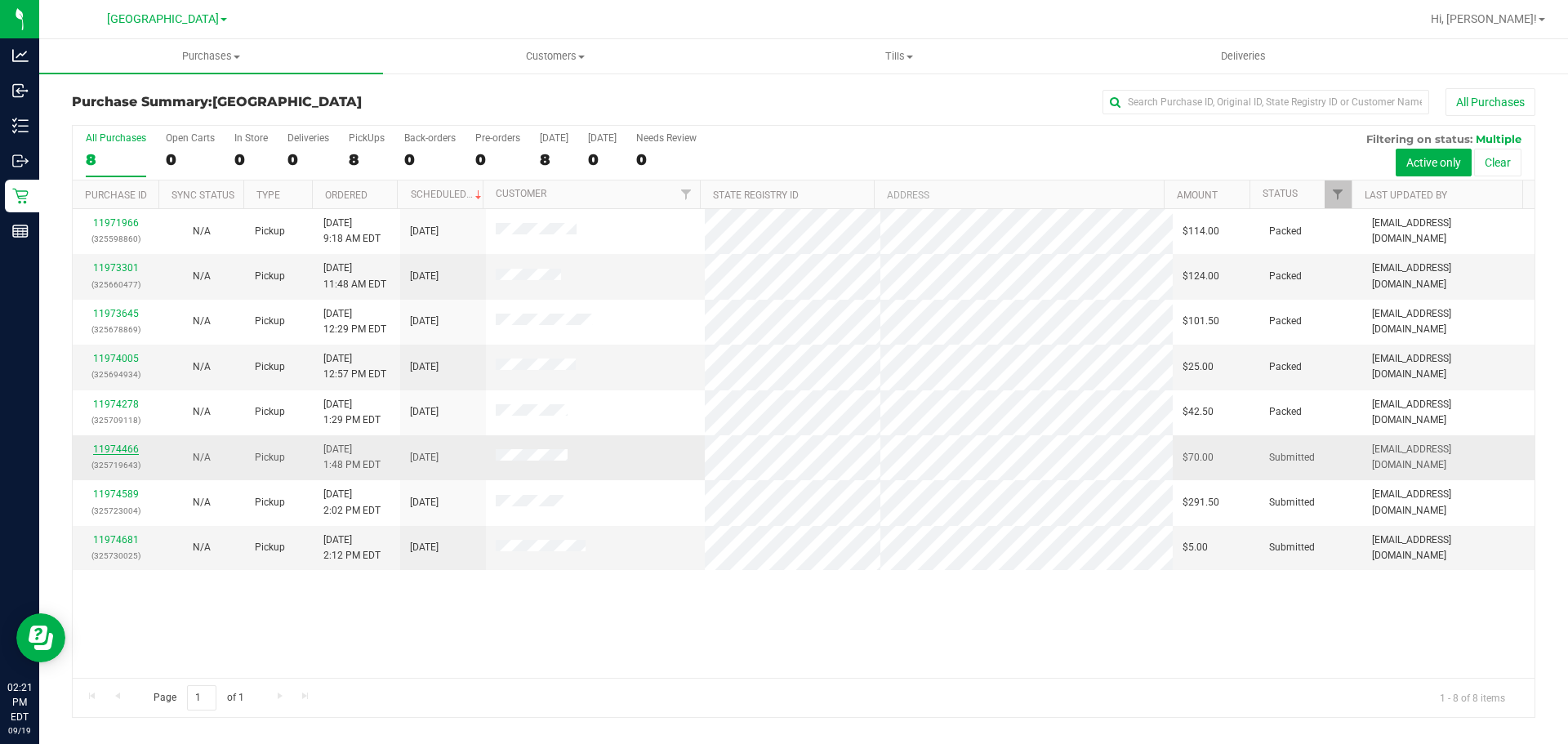
click at [130, 450] on link "11974466" at bounding box center [116, 449] width 45 height 12
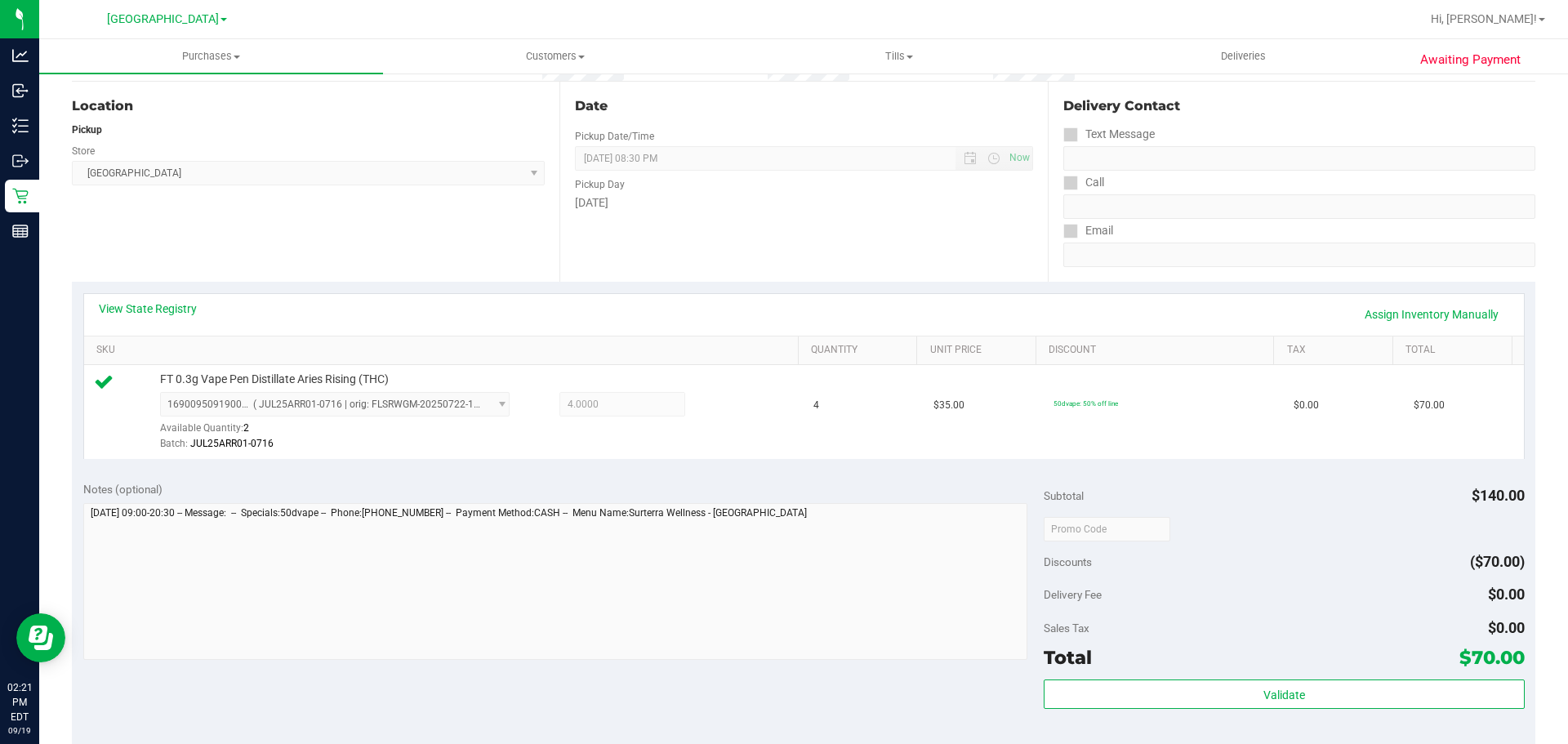
scroll to position [247, 0]
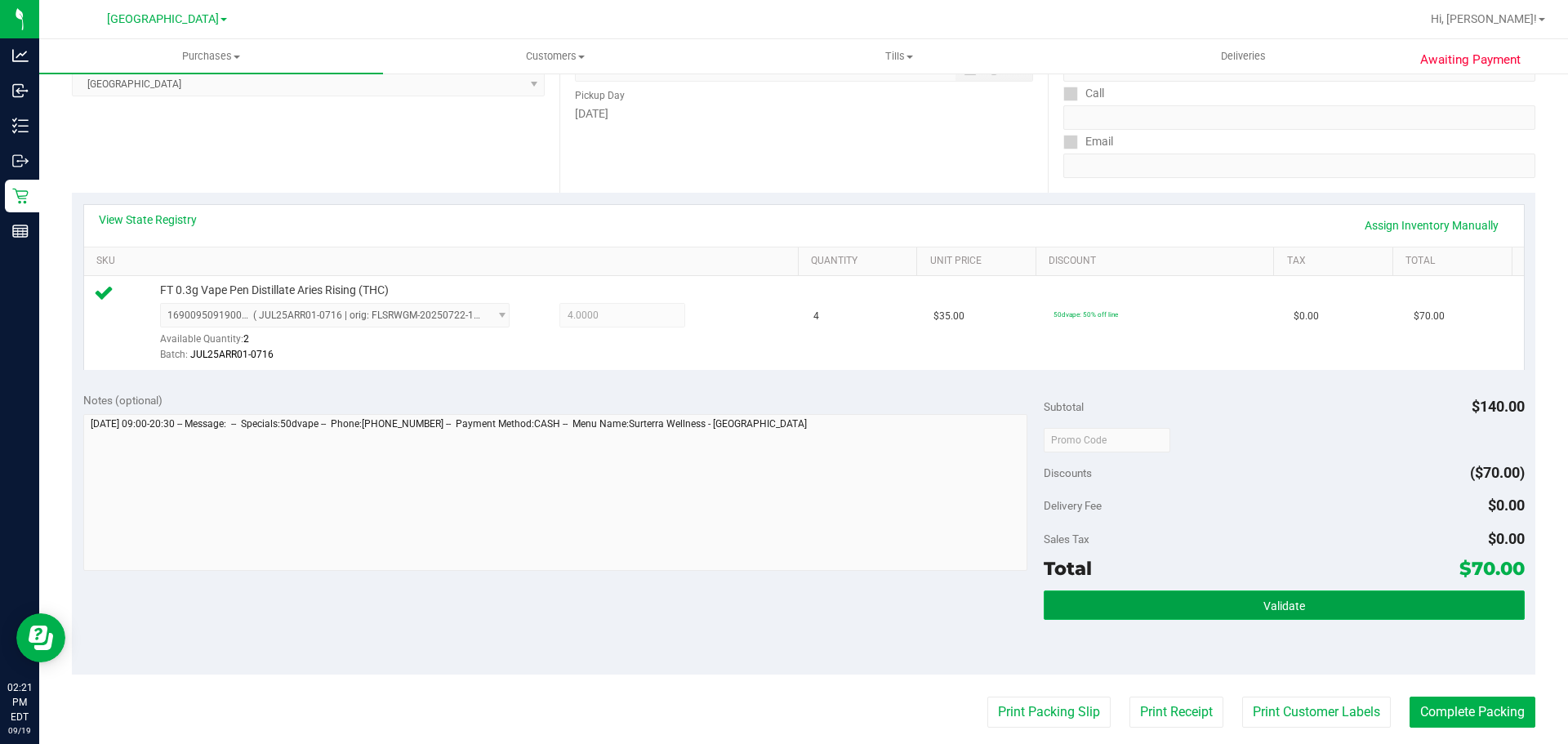
click at [1313, 591] on button "Validate" at bounding box center [1284, 605] width 480 height 29
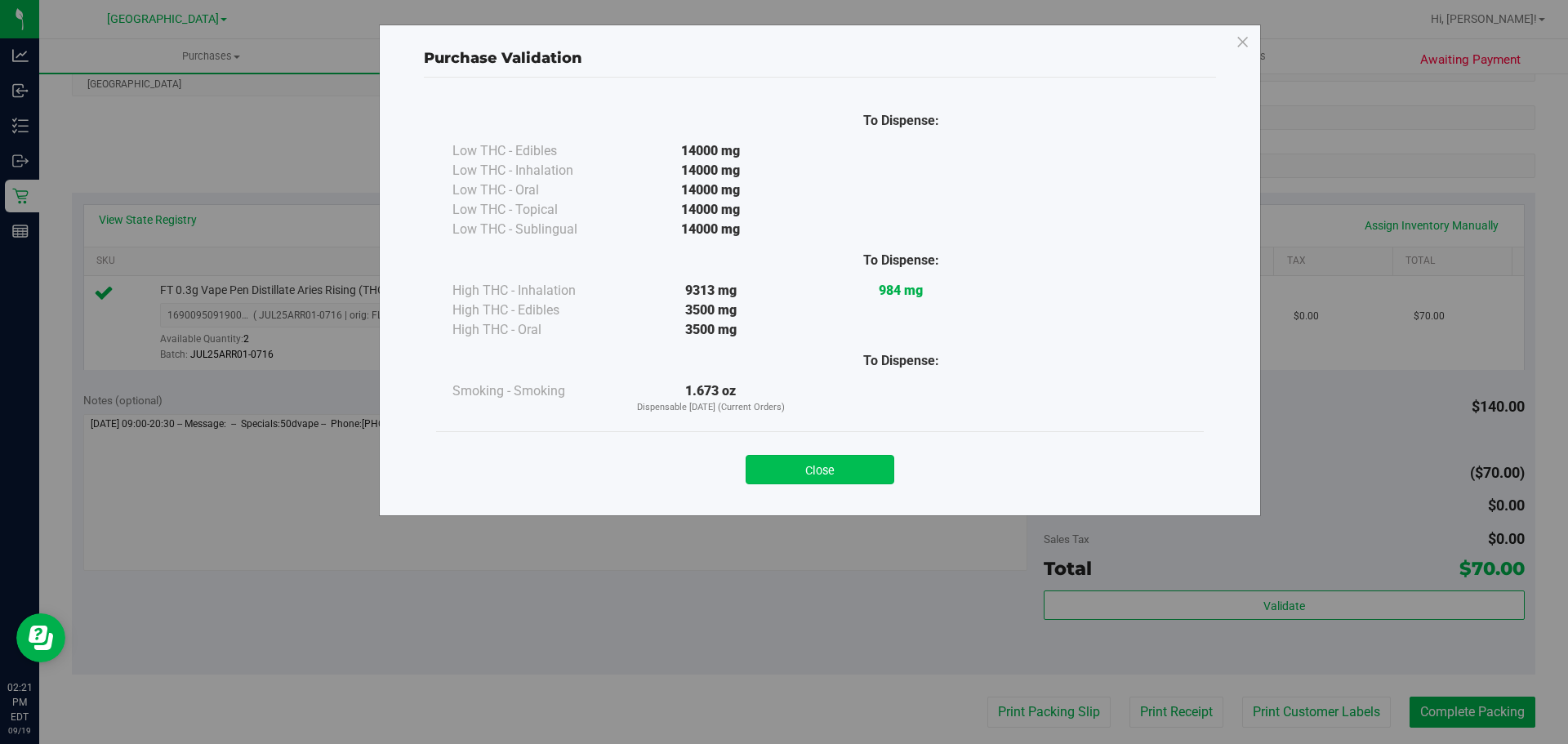
click at [814, 469] on button "Close" at bounding box center [820, 469] width 149 height 29
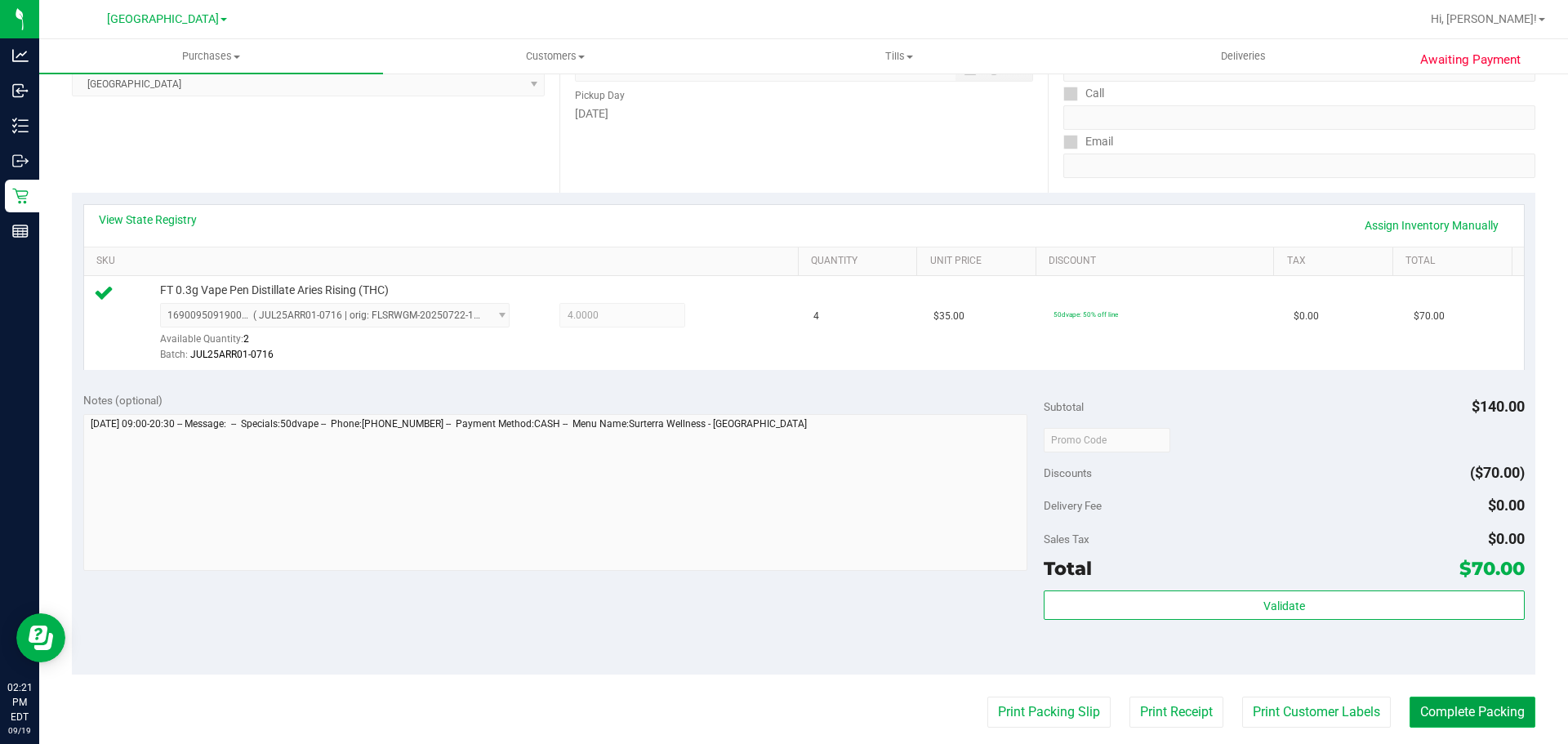
click at [1477, 723] on button "Complete Packing" at bounding box center [1472, 712] width 126 height 31
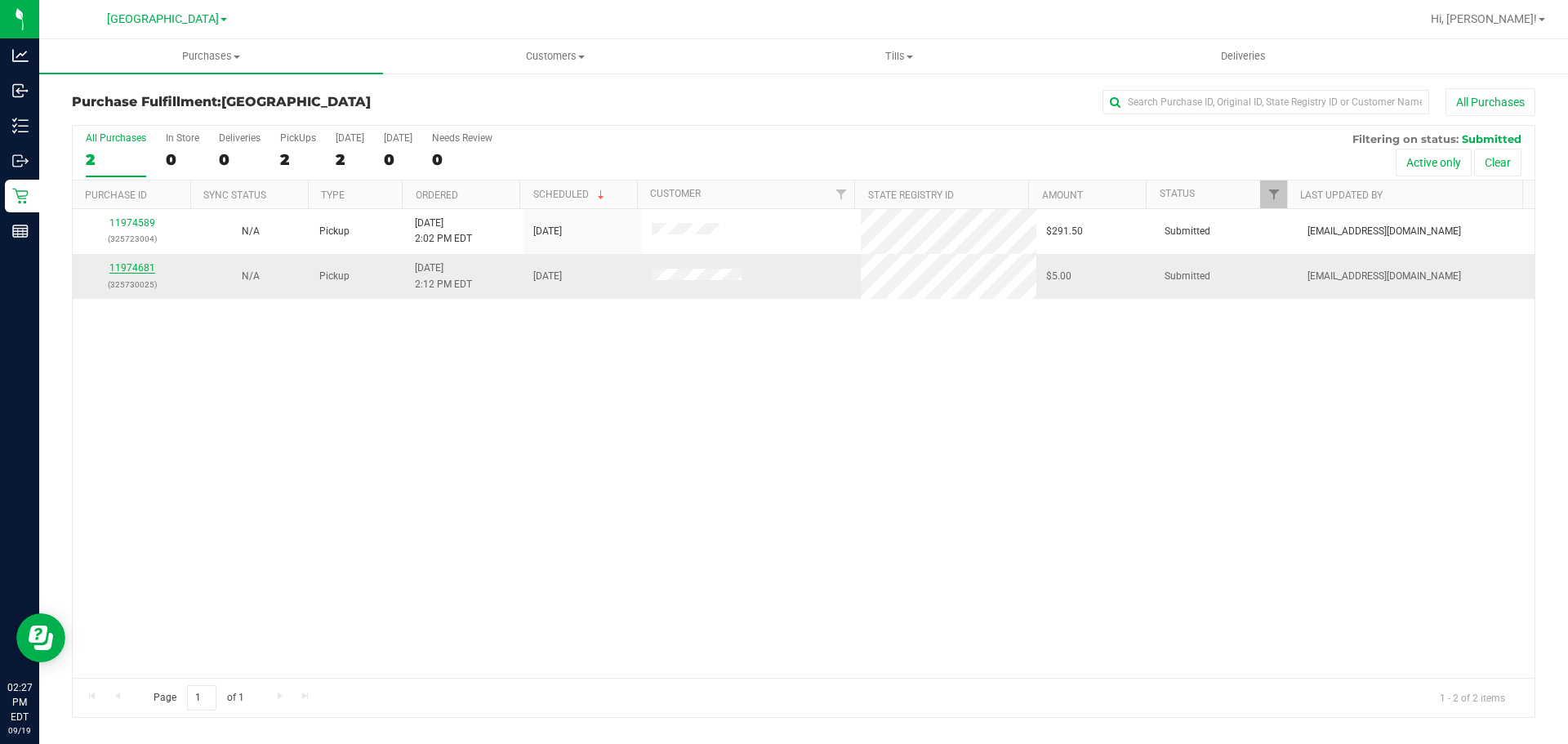
click at [137, 266] on link "11974681" at bounding box center [132, 267] width 45 height 12
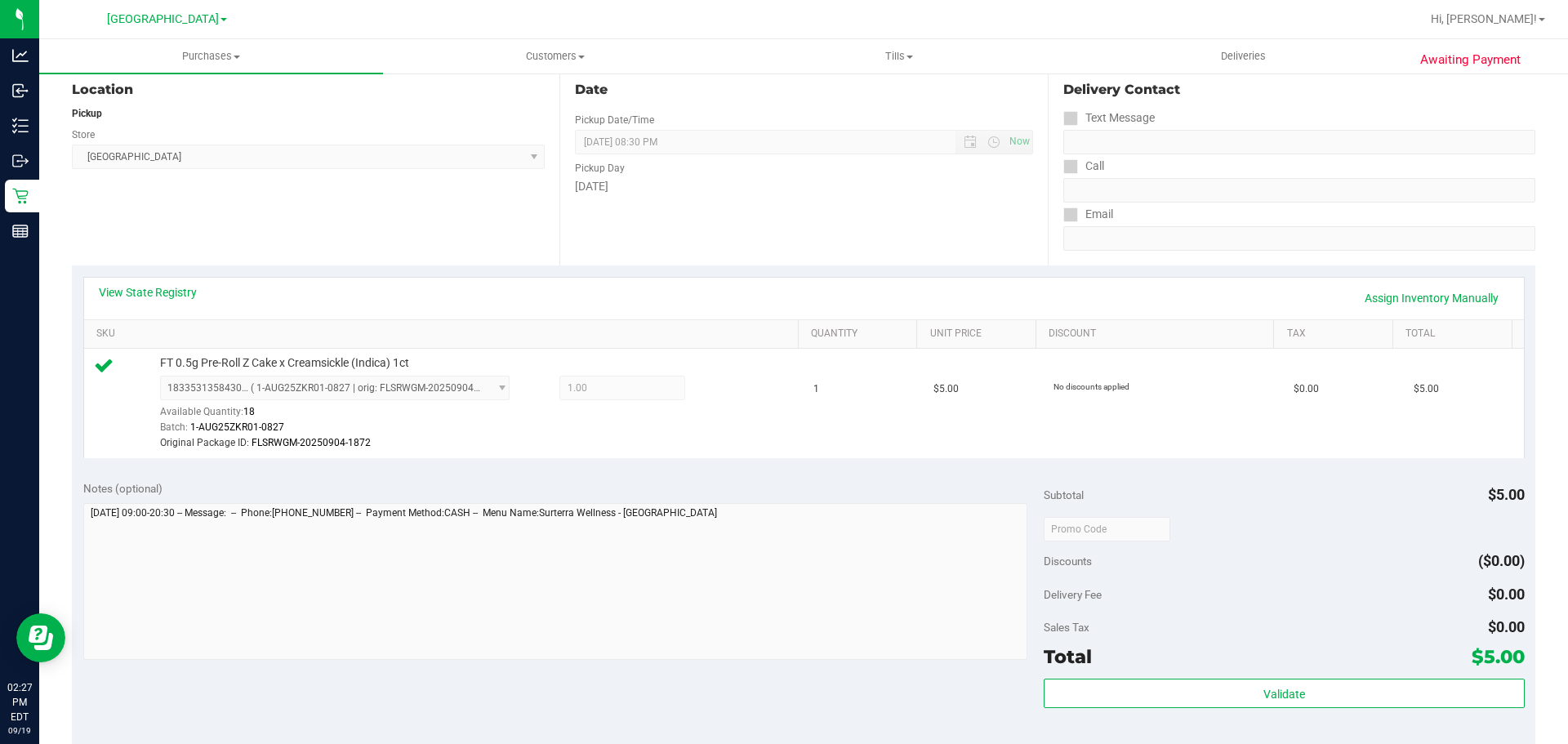
scroll to position [409, 0]
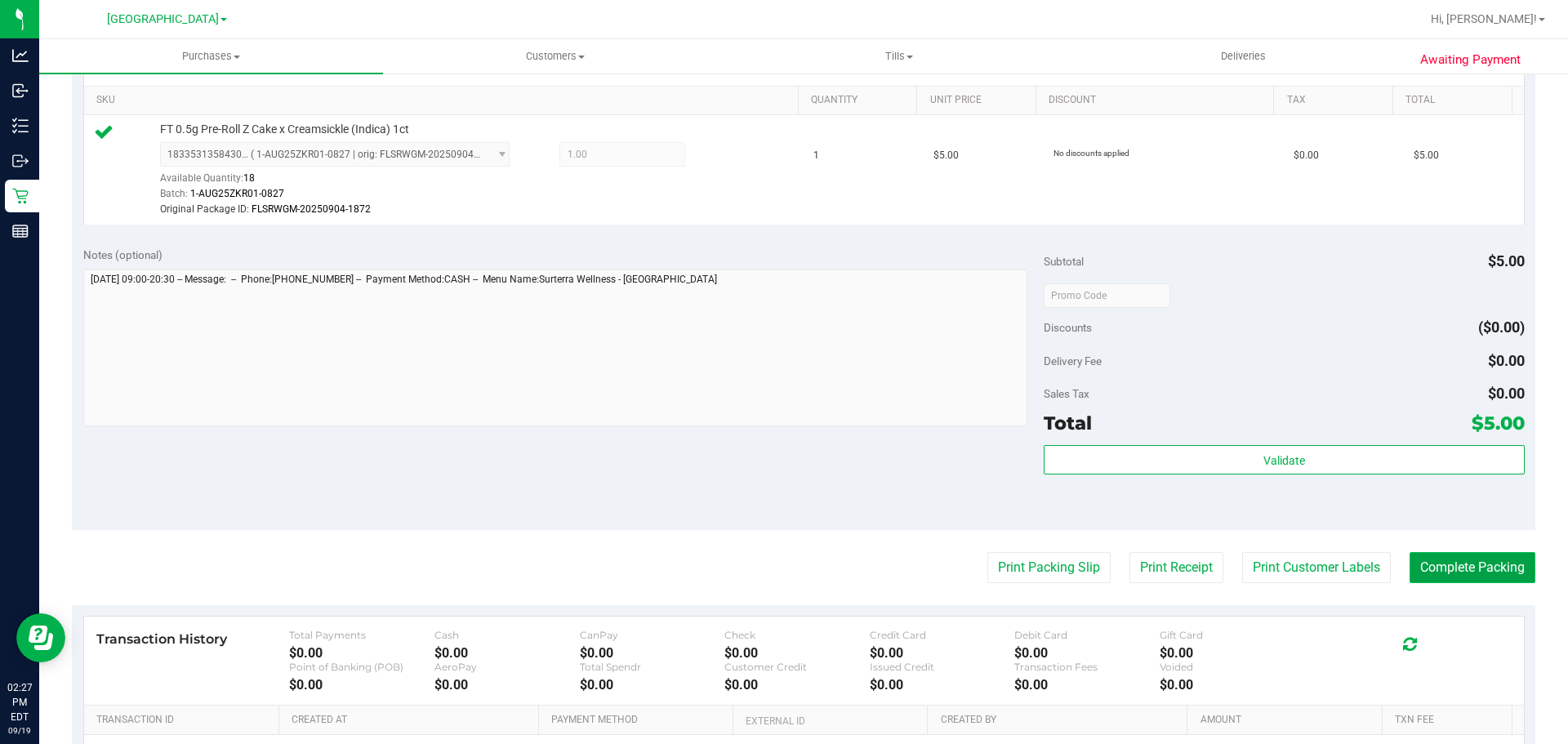
click at [1456, 553] on button "Complete Packing" at bounding box center [1472, 567] width 126 height 31
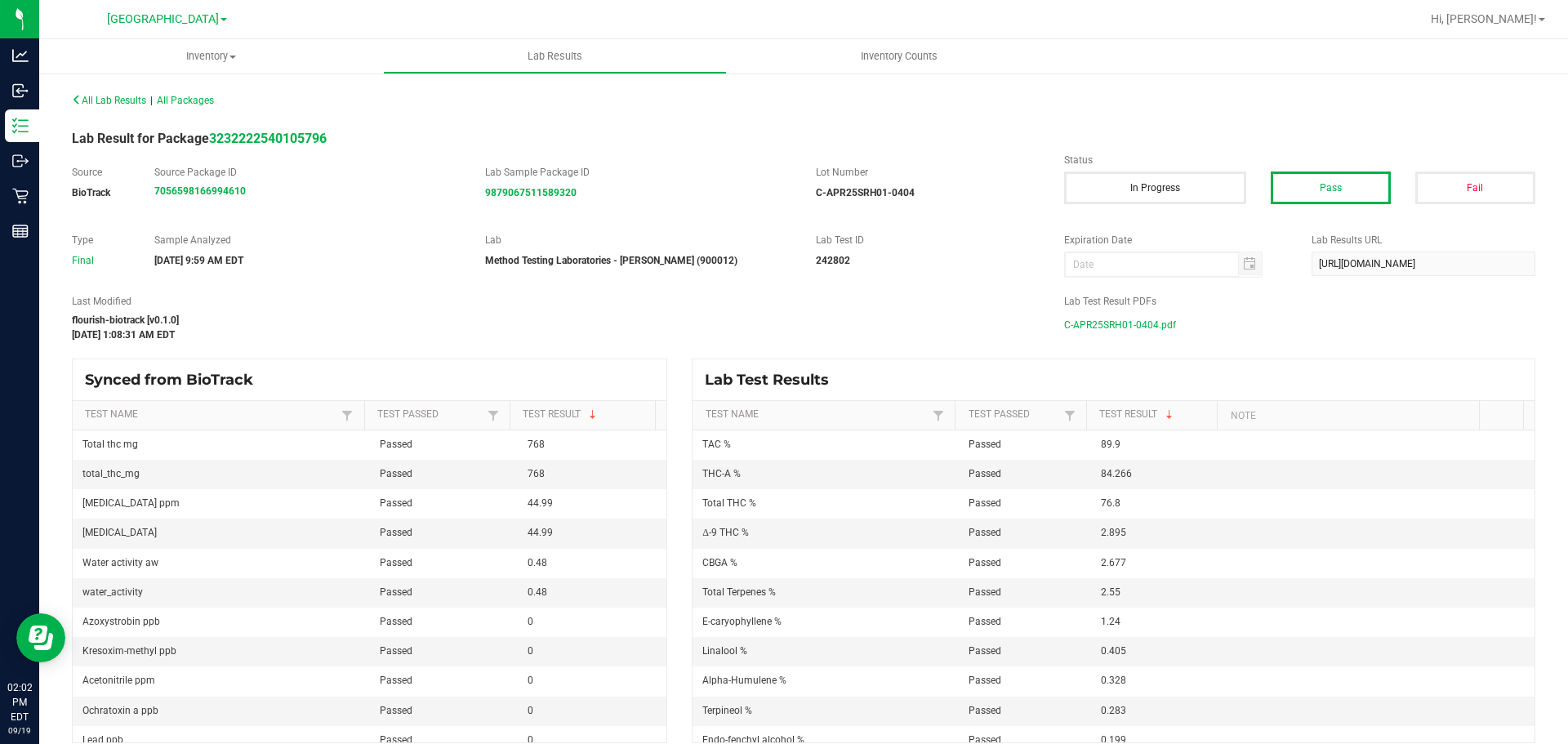
click at [1137, 322] on span "C-APR25SRH01-0404.pdf" at bounding box center [1120, 324] width 111 height 24
click at [1147, 326] on span "C-MAY25ABZ01-0527.pdf" at bounding box center [1120, 324] width 111 height 24
